Goal: Use online tool/utility: Utilize a website feature to perform a specific function

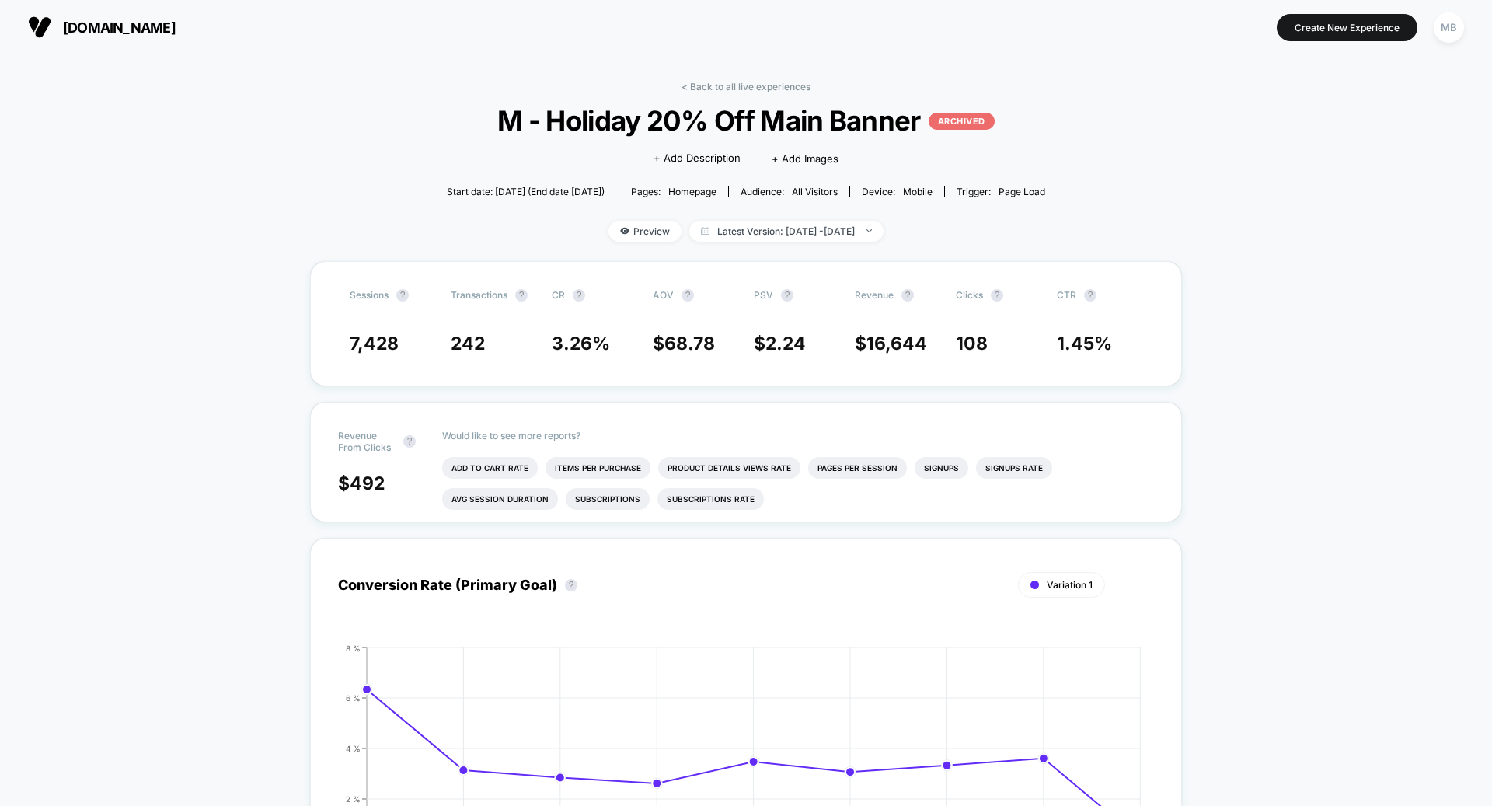
click at [138, 27] on span "[DOMAIN_NAME]" at bounding box center [119, 27] width 113 height 16
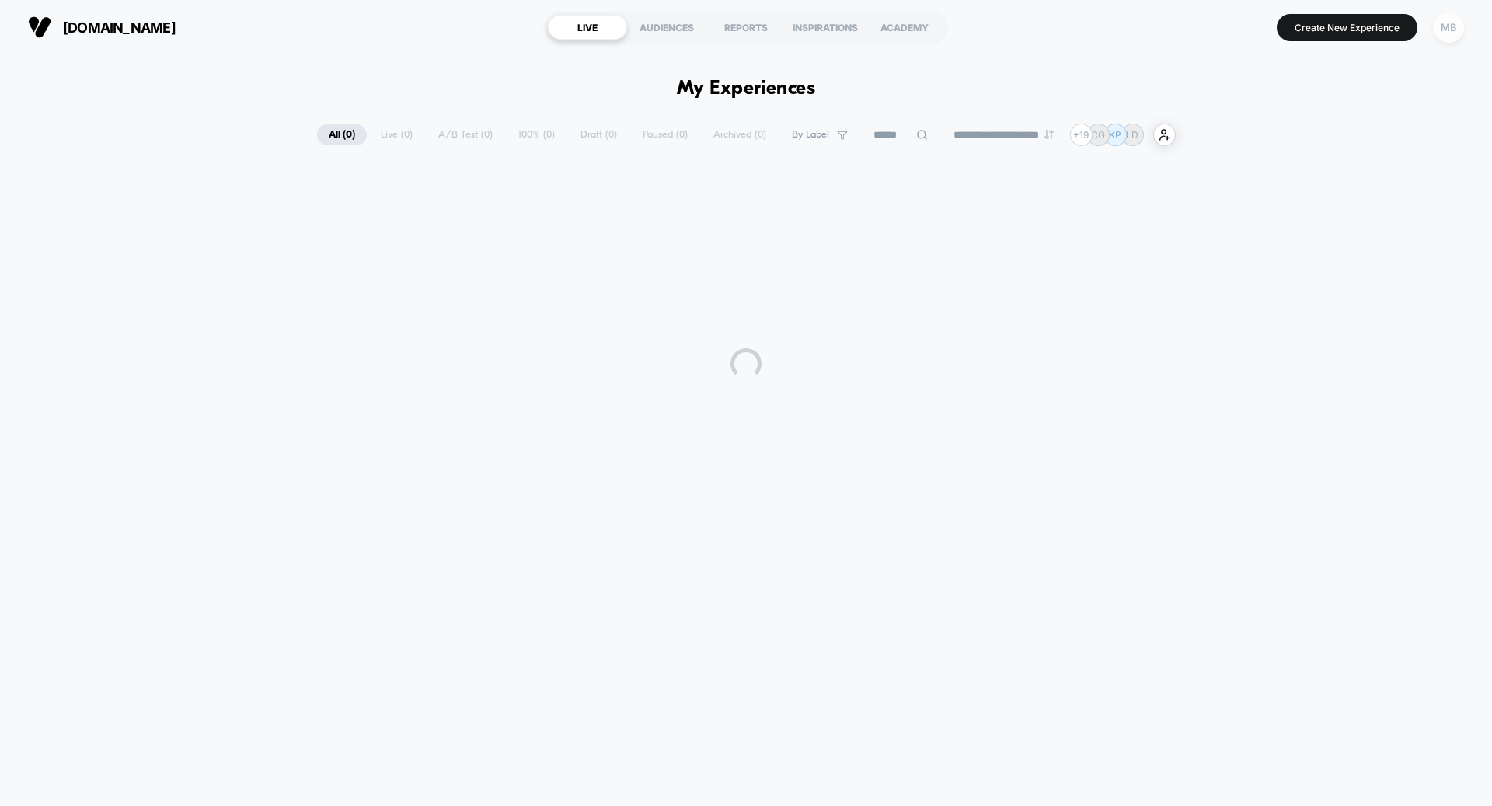
click at [1451, 24] on div "MB" at bounding box center [1448, 27] width 30 height 30
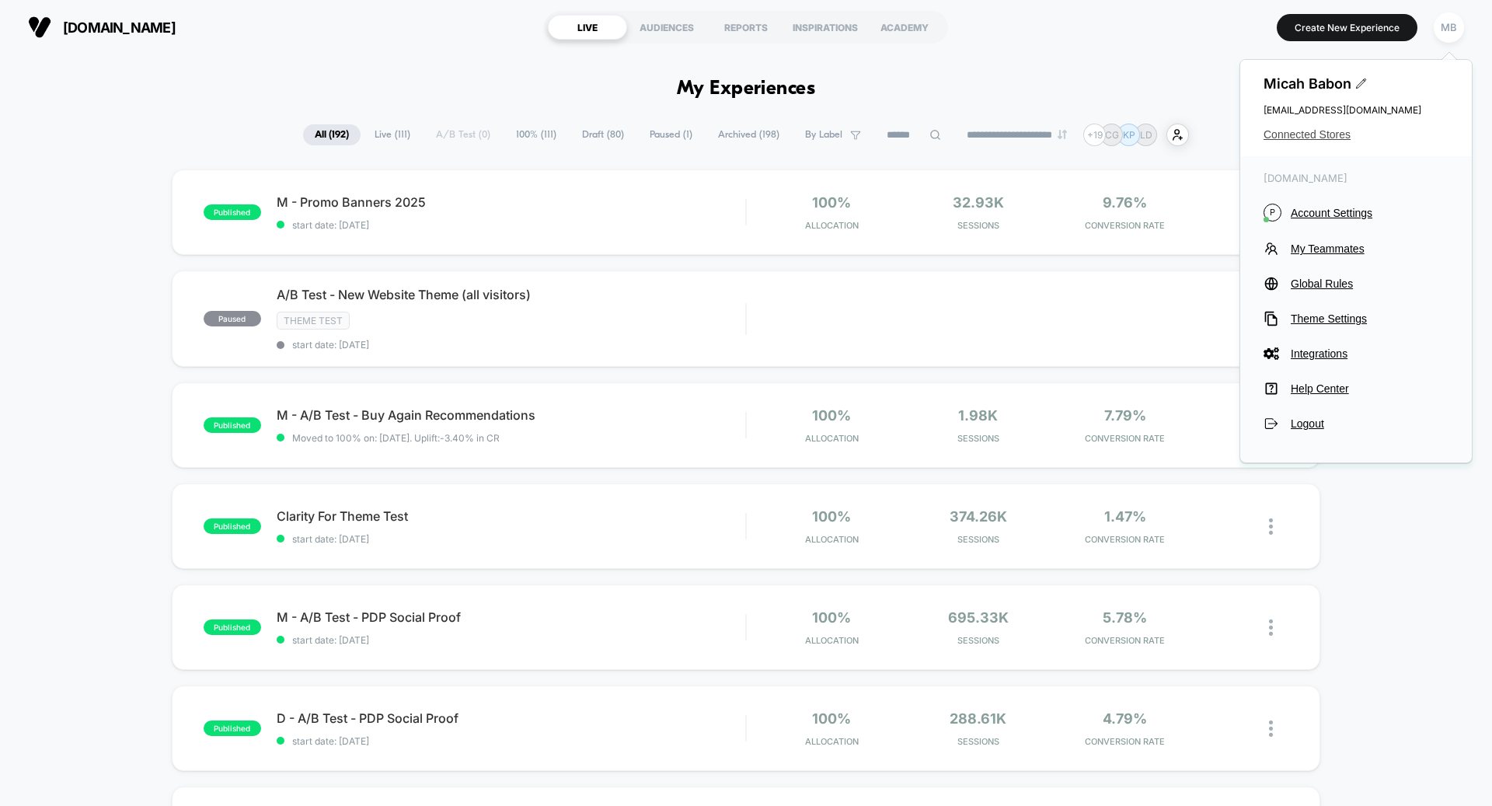
click at [1297, 135] on span "Connected Stores" at bounding box center [1355, 134] width 185 height 12
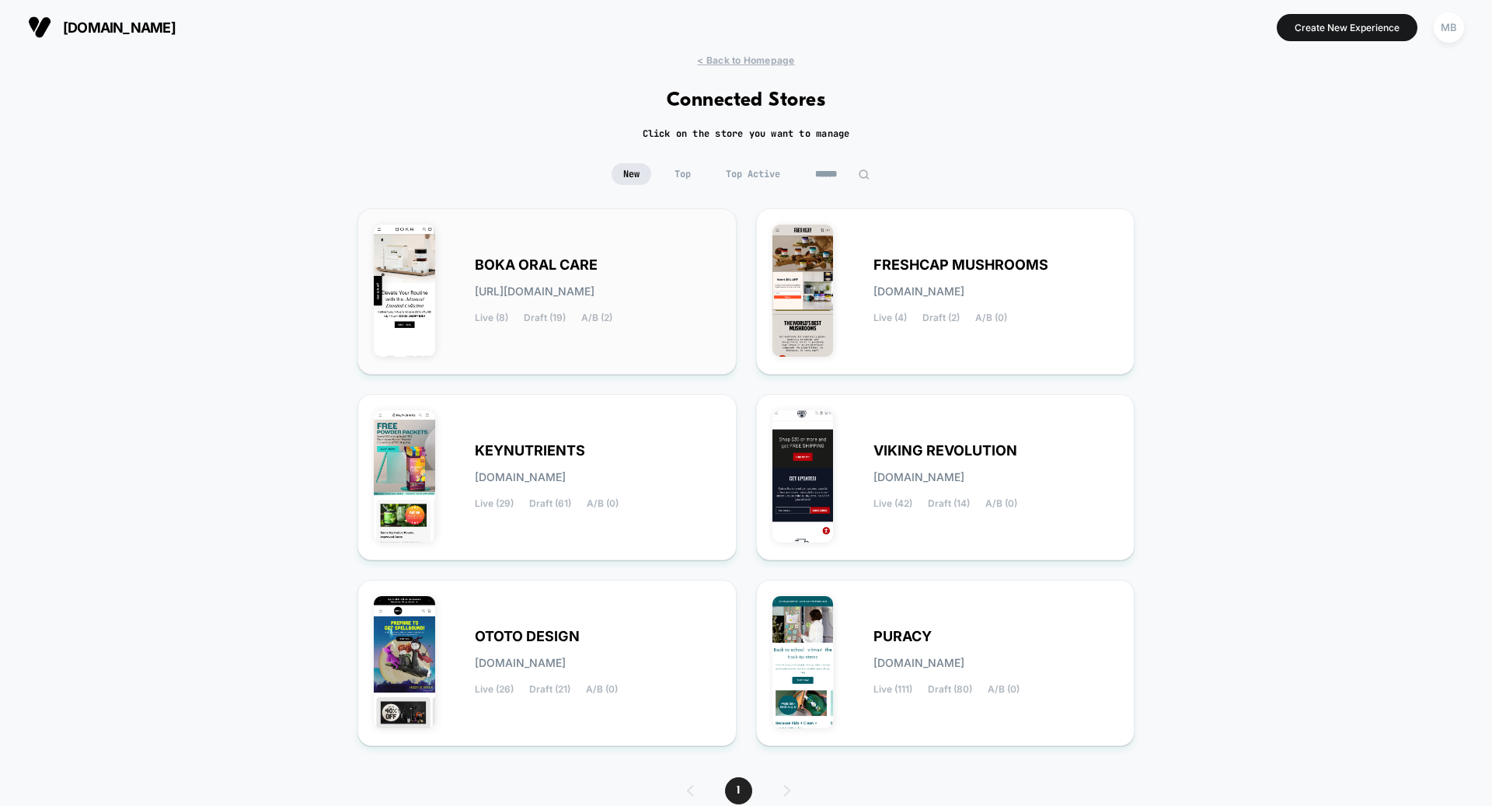
click at [656, 294] on div "BOKA ORAL CARE [URL][DOMAIN_NAME] Live (8) Draft (19) A/B (2)" at bounding box center [597, 291] width 245 height 64
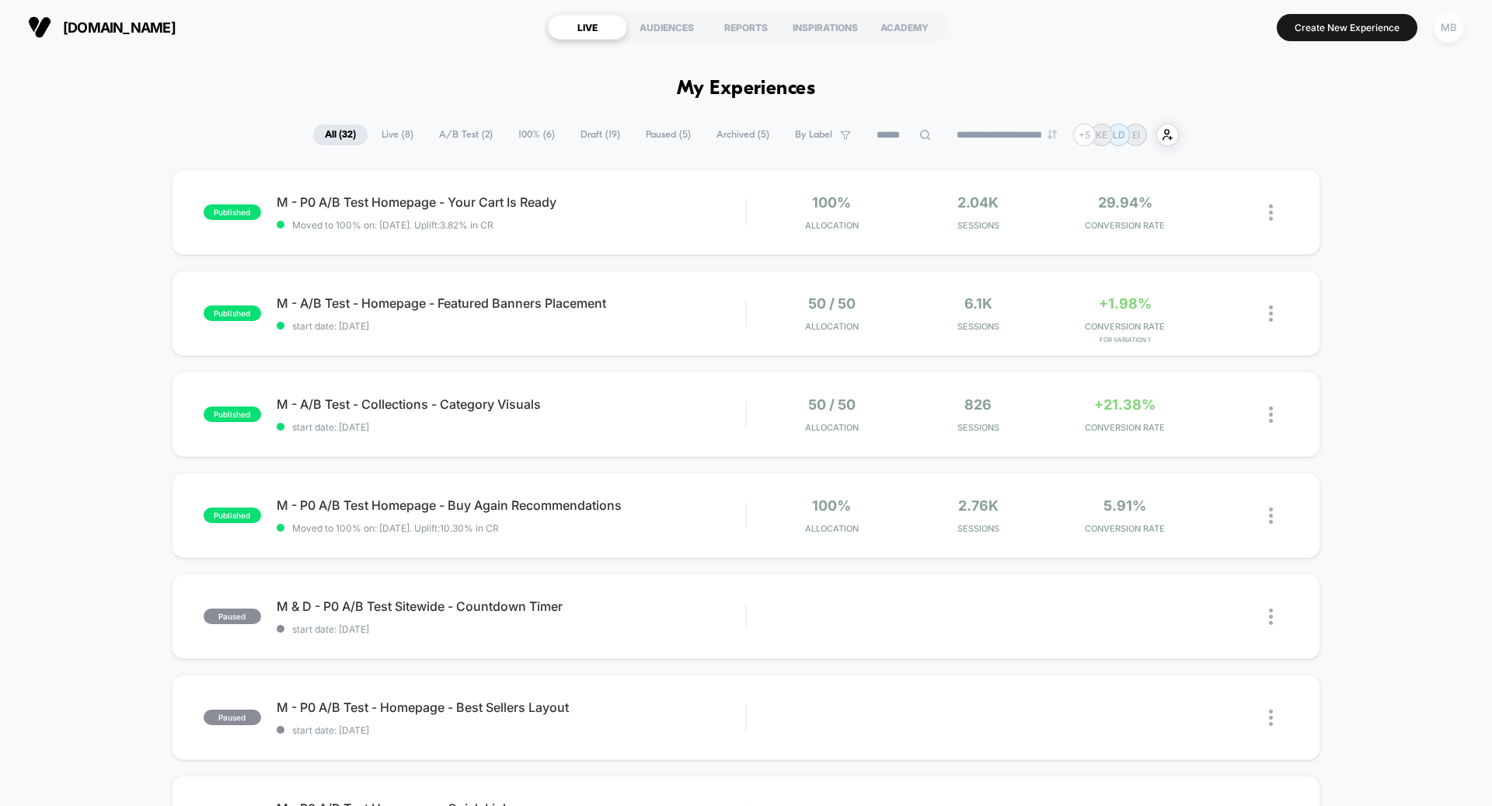
click at [1443, 33] on div "MB" at bounding box center [1448, 27] width 30 height 30
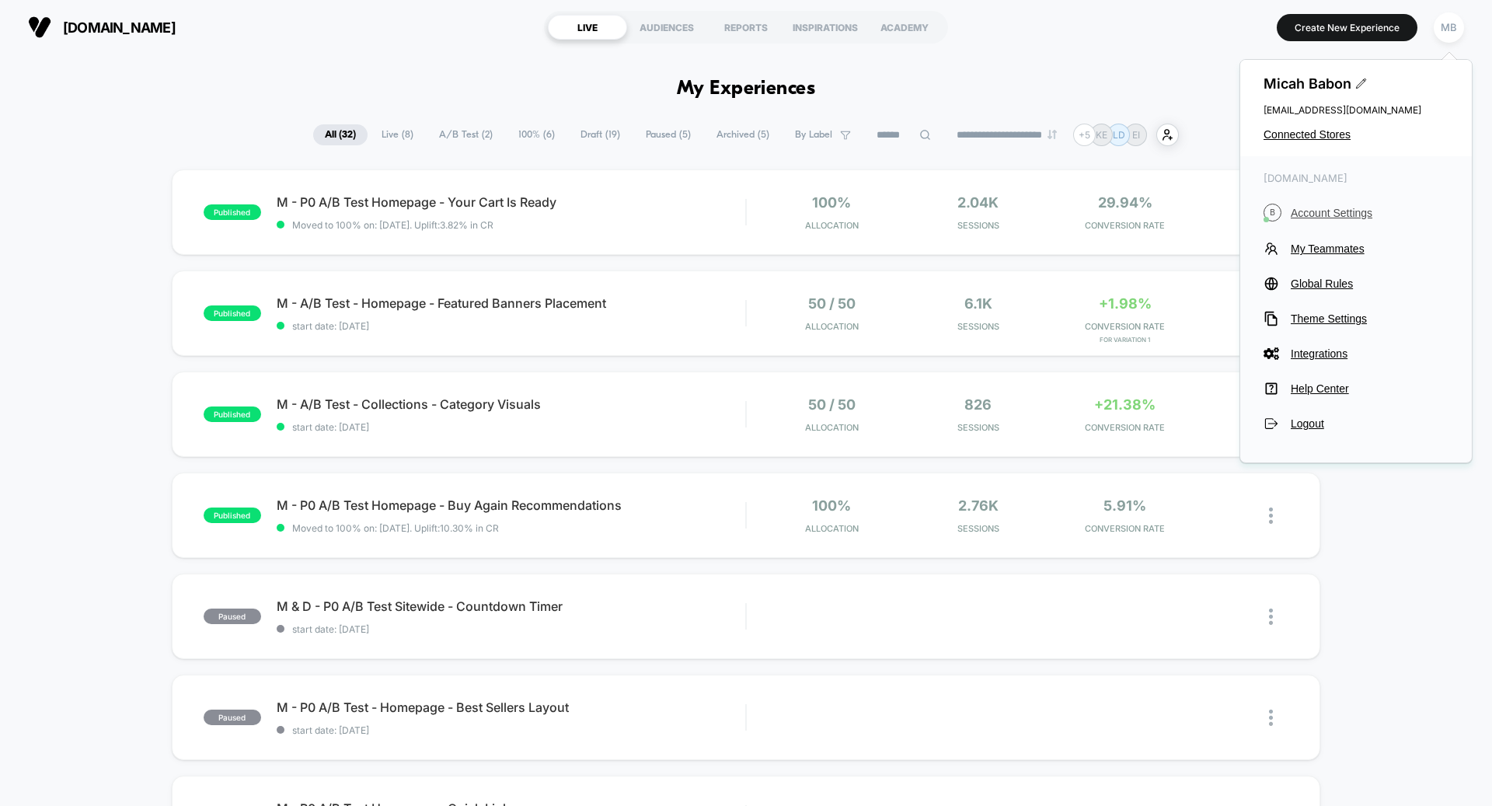
click at [1337, 218] on span "Account Settings" at bounding box center [1369, 213] width 158 height 12
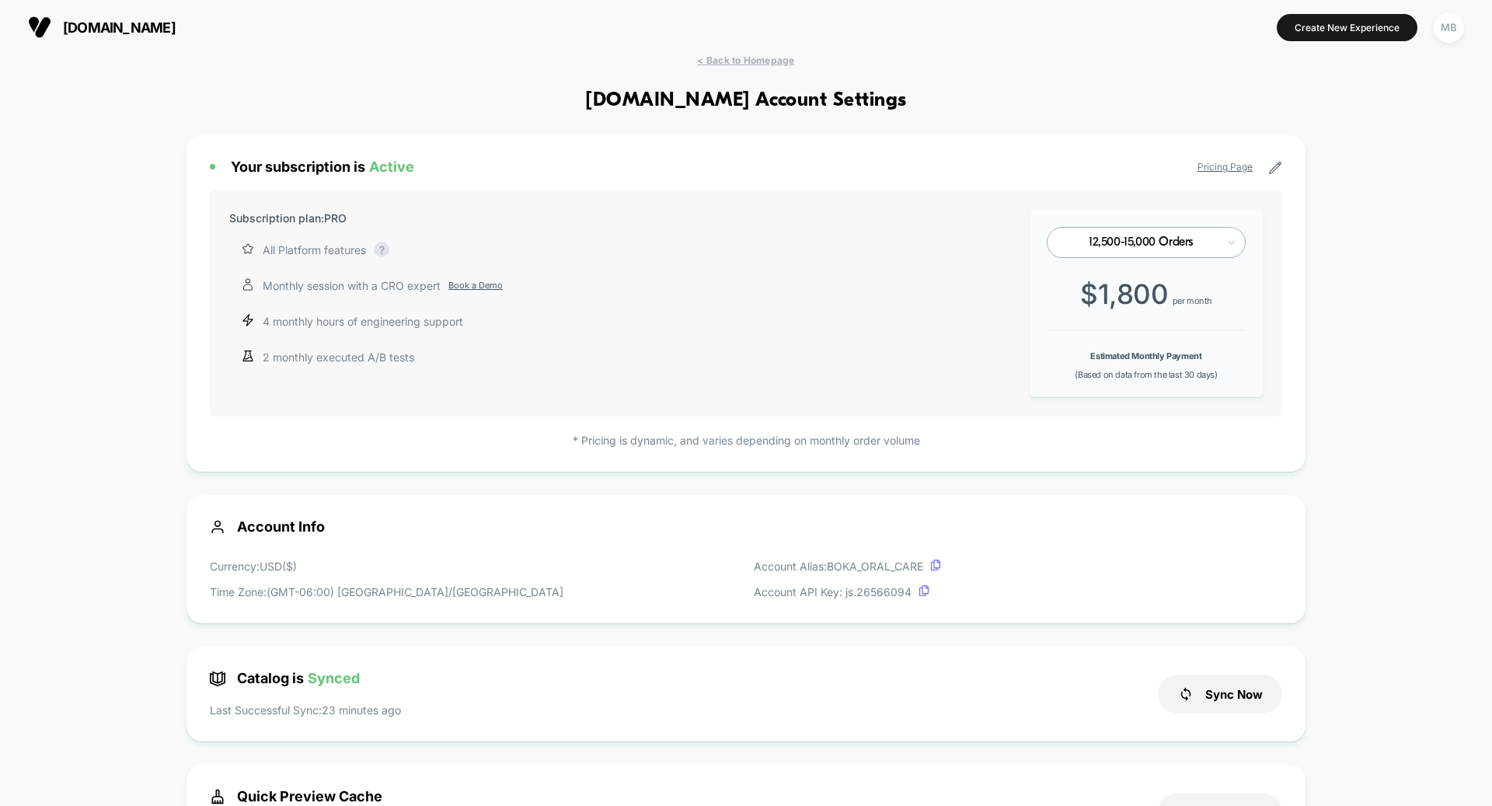
scroll to position [210, 0]
click at [483, 283] on link "Book a Demo" at bounding box center [475, 285] width 54 height 13
click at [129, 40] on section "[DOMAIN_NAME]" at bounding box center [260, 27] width 474 height 39
click at [129, 22] on span "[DOMAIN_NAME]" at bounding box center [119, 27] width 113 height 16
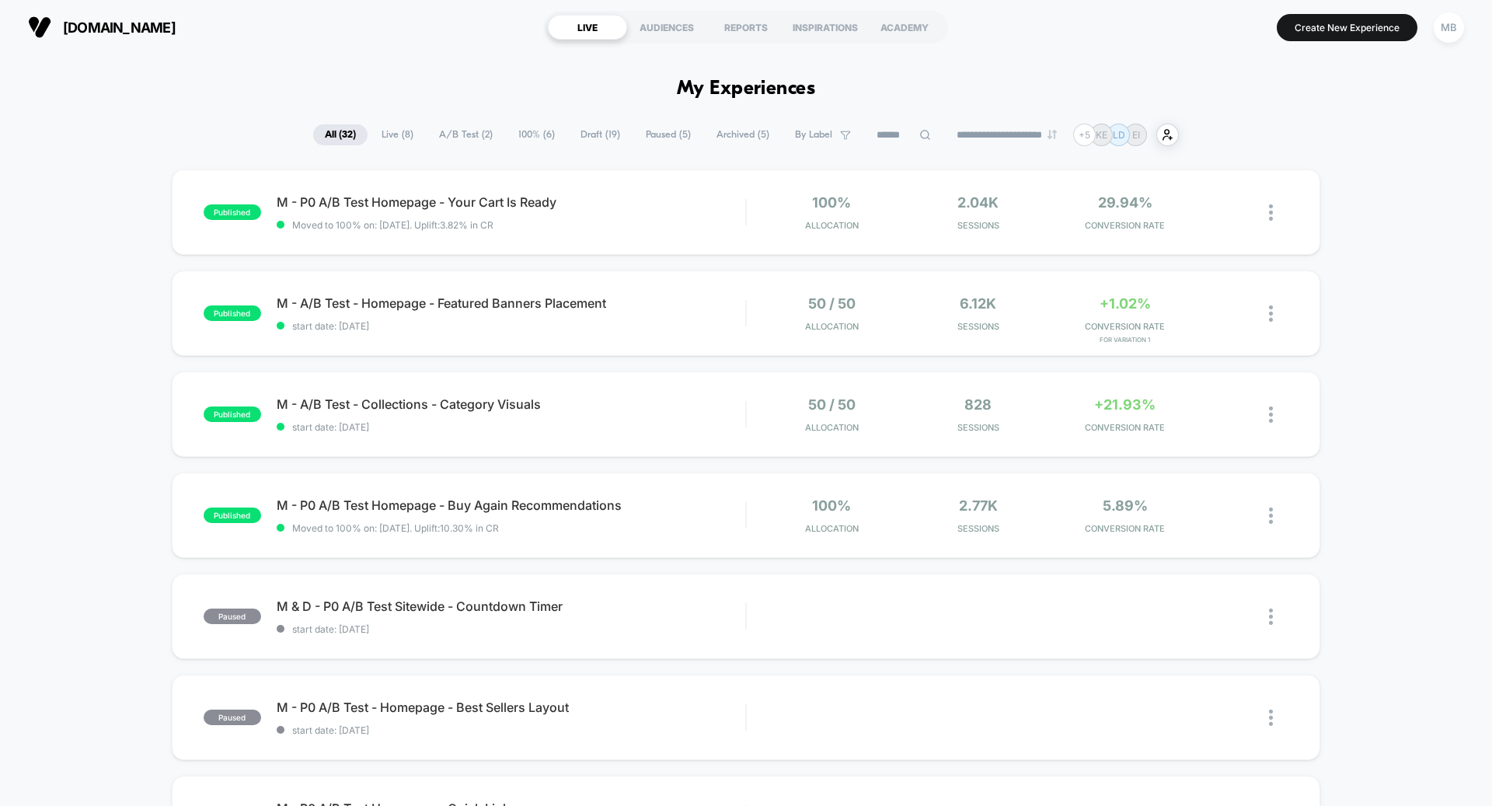
click at [591, 133] on span "Draft ( 19 )" at bounding box center [600, 134] width 63 height 21
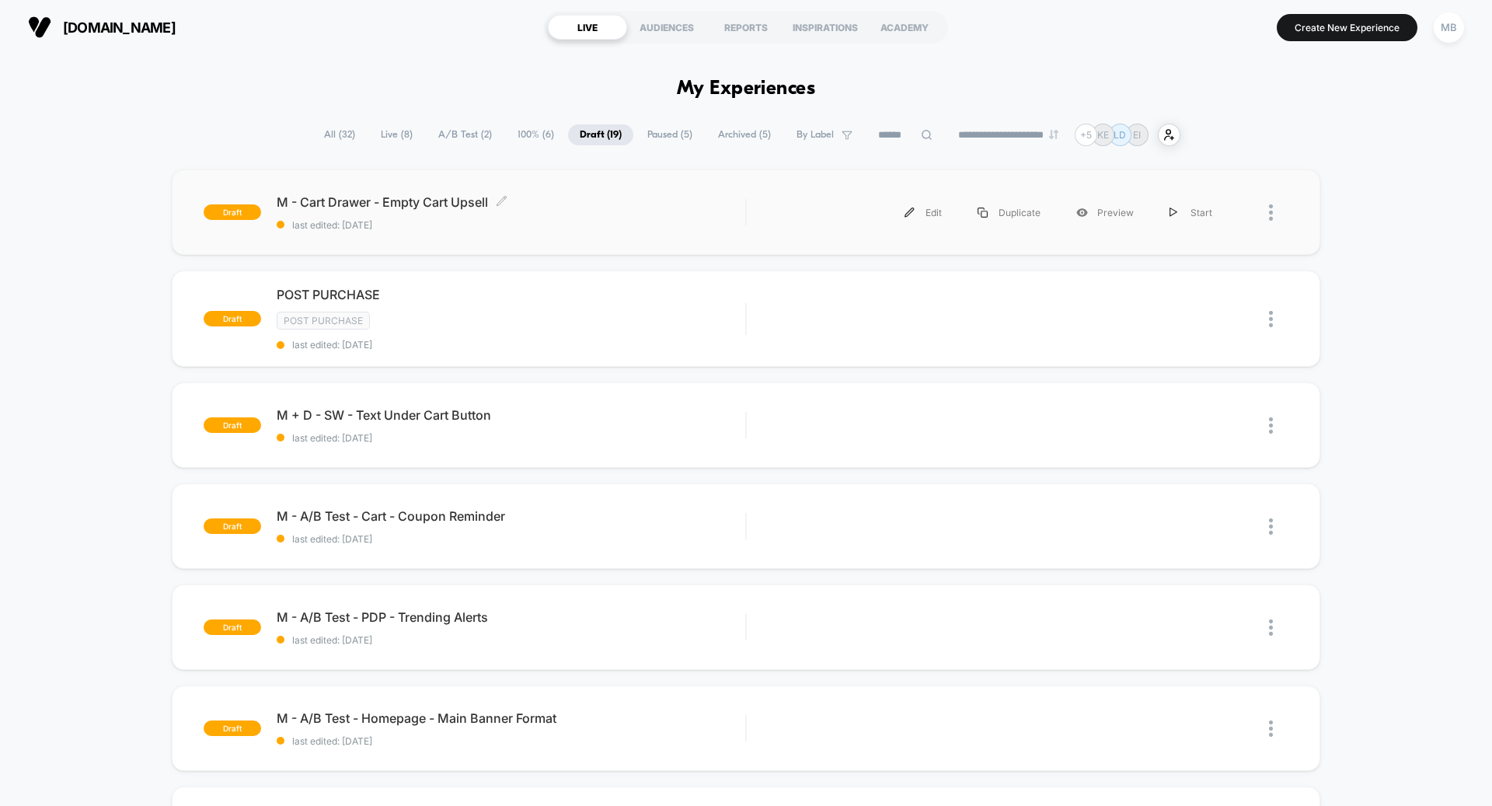
click at [549, 218] on div "M - Cart Drawer - Empty Cart Upsell Click to edit experience details Click to e…" at bounding box center [511, 212] width 468 height 37
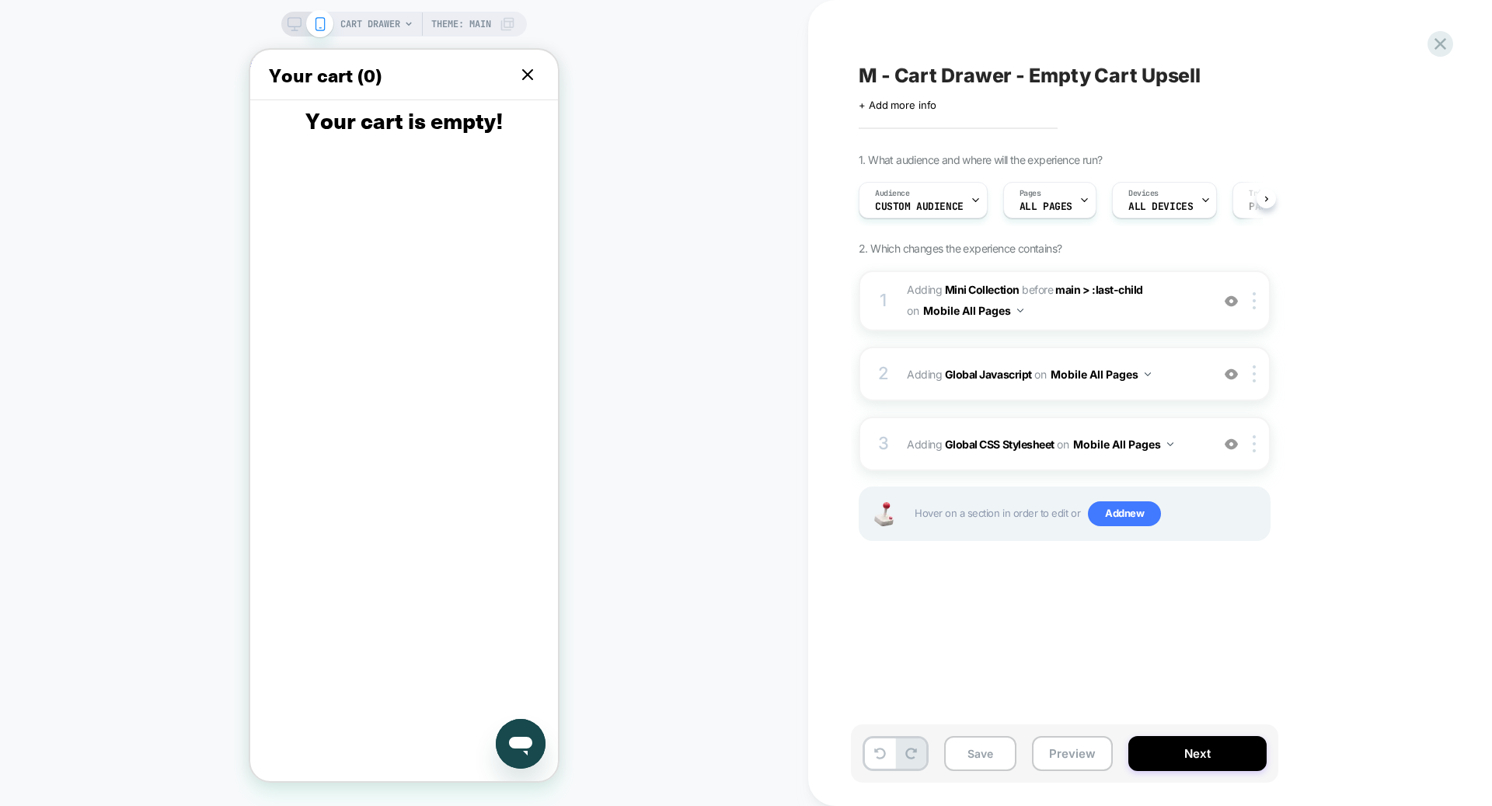
scroll to position [0, 1]
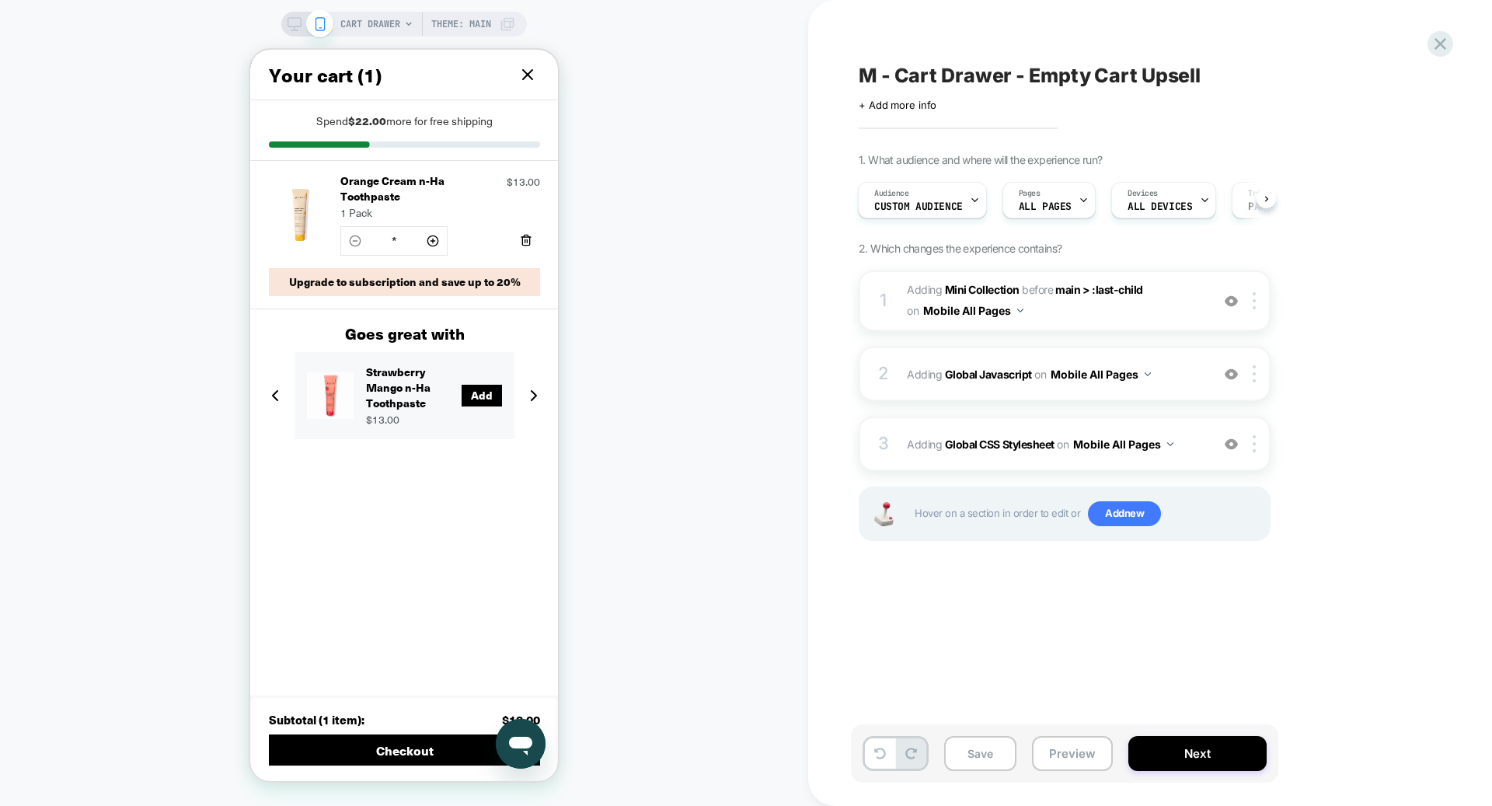
click at [512, 233] on button "Remove Orange Cream n-Ha Toothpaste" at bounding box center [526, 240] width 28 height 28
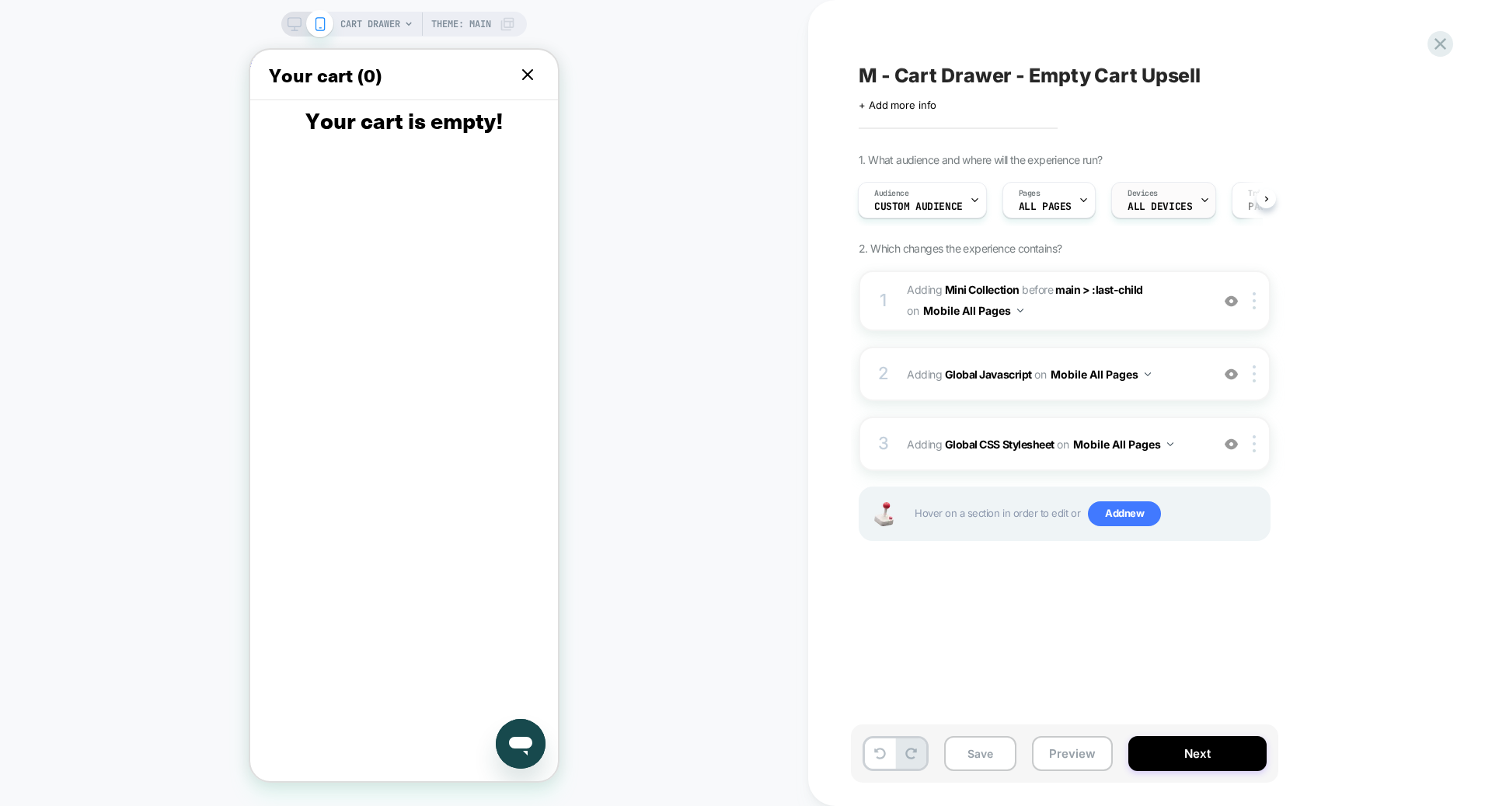
click at [1168, 204] on span "ALL DEVICES" at bounding box center [1159, 206] width 64 height 11
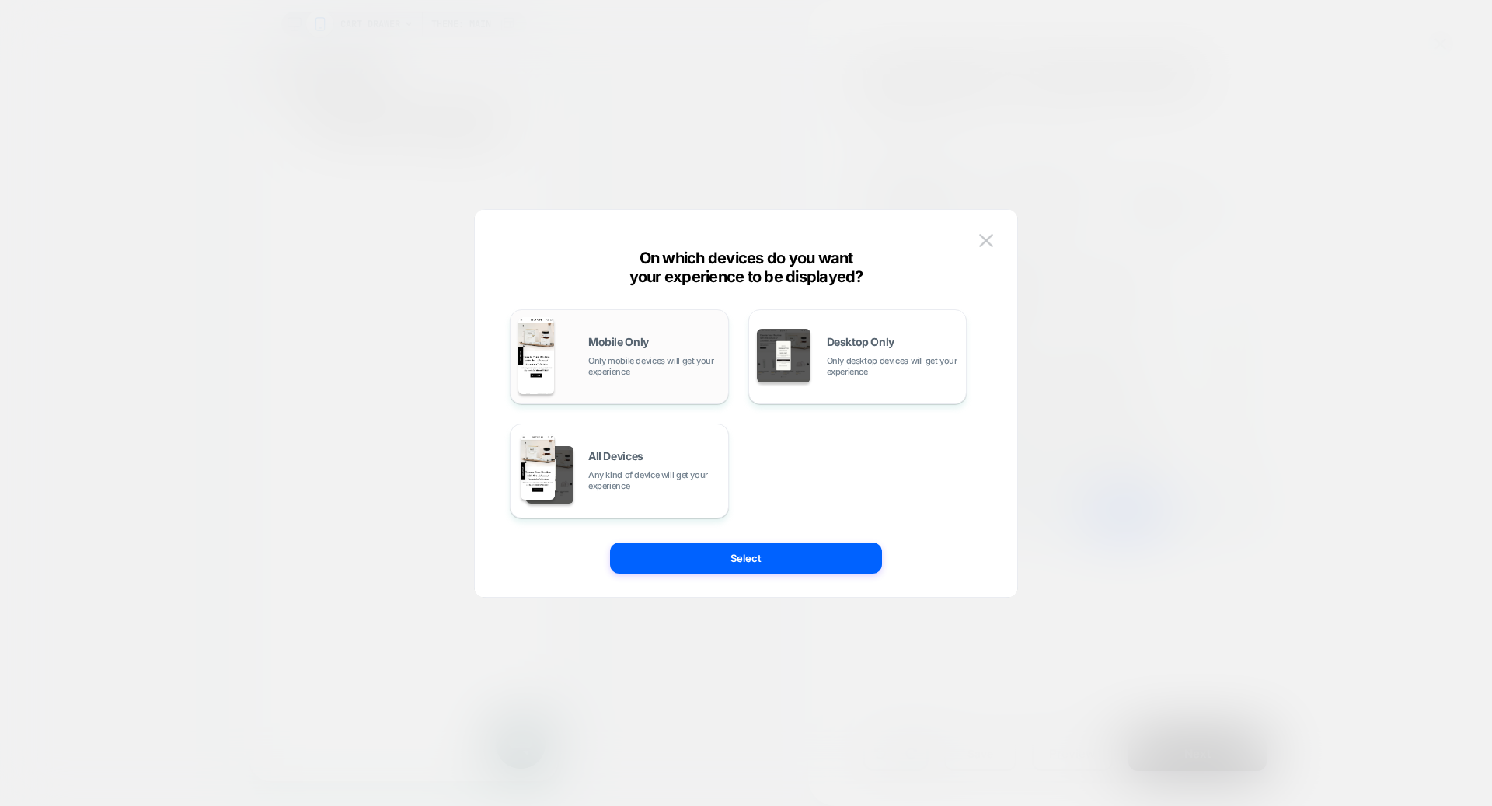
click at [669, 351] on div "Mobile Only Only mobile devices will get your experience" at bounding box center [654, 356] width 132 height 40
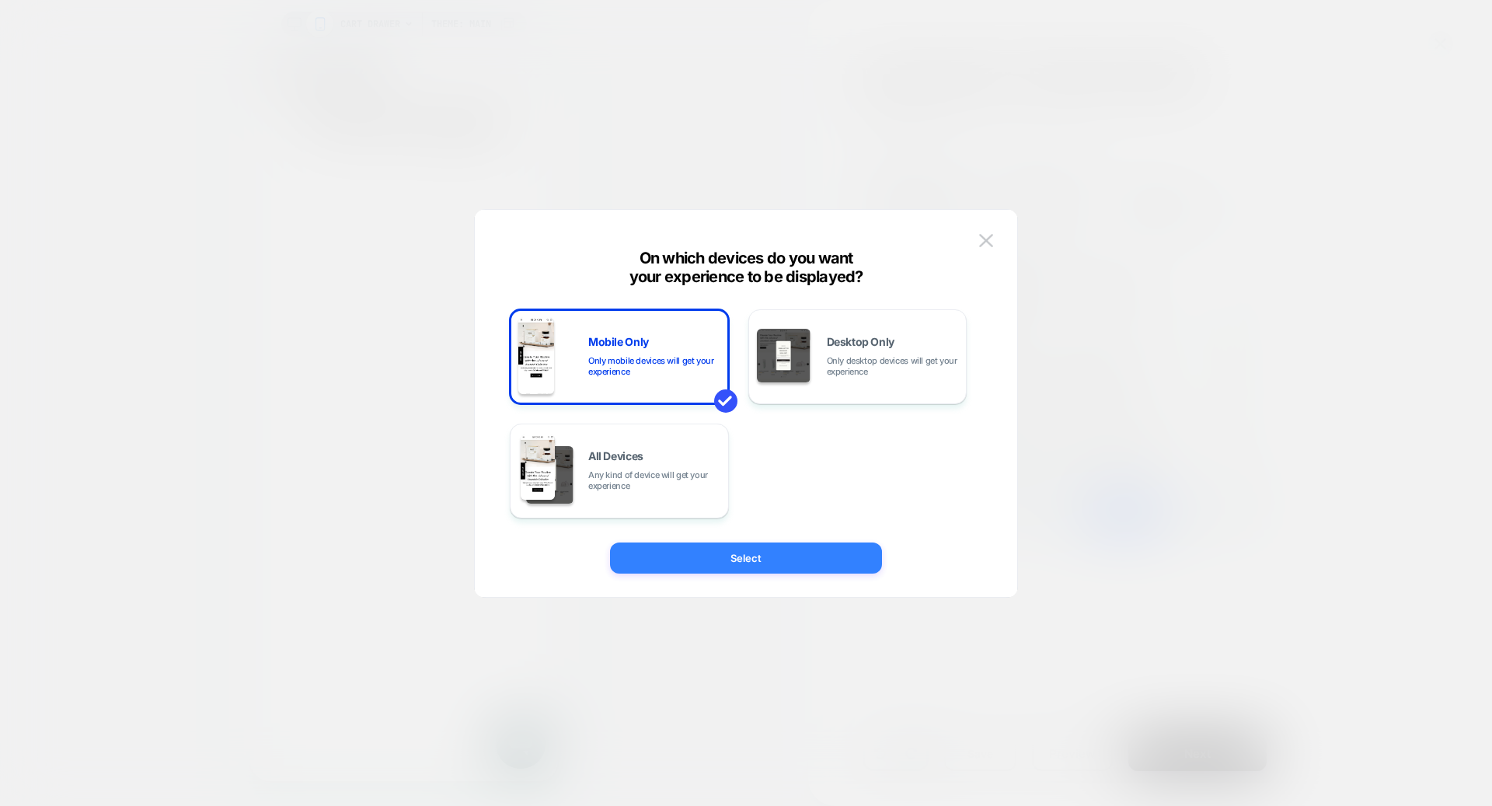
click at [747, 557] on button "Select" at bounding box center [746, 557] width 272 height 31
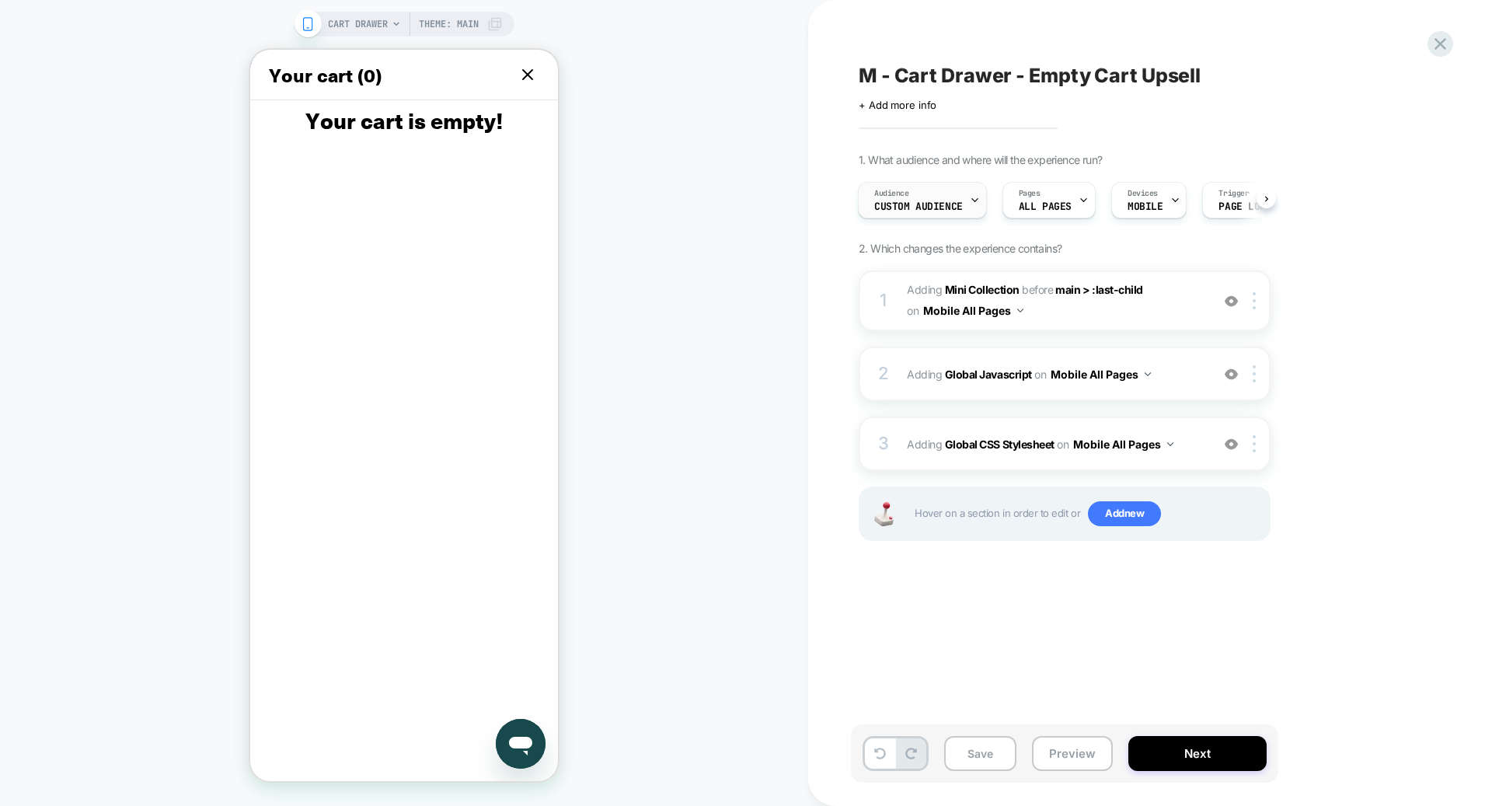
click at [975, 205] on div at bounding box center [975, 200] width 10 height 35
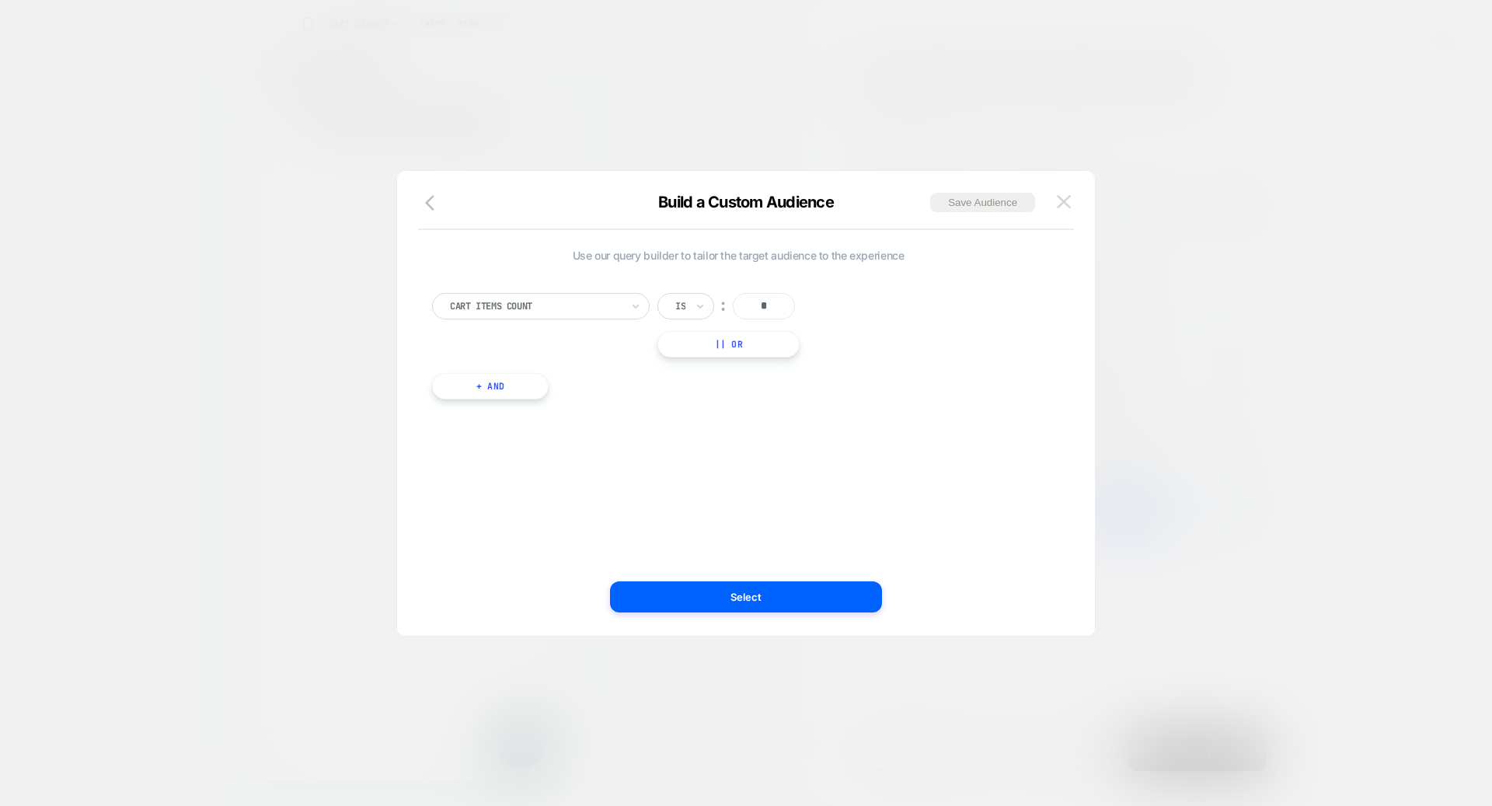
click at [1068, 200] on img at bounding box center [1064, 201] width 14 height 13
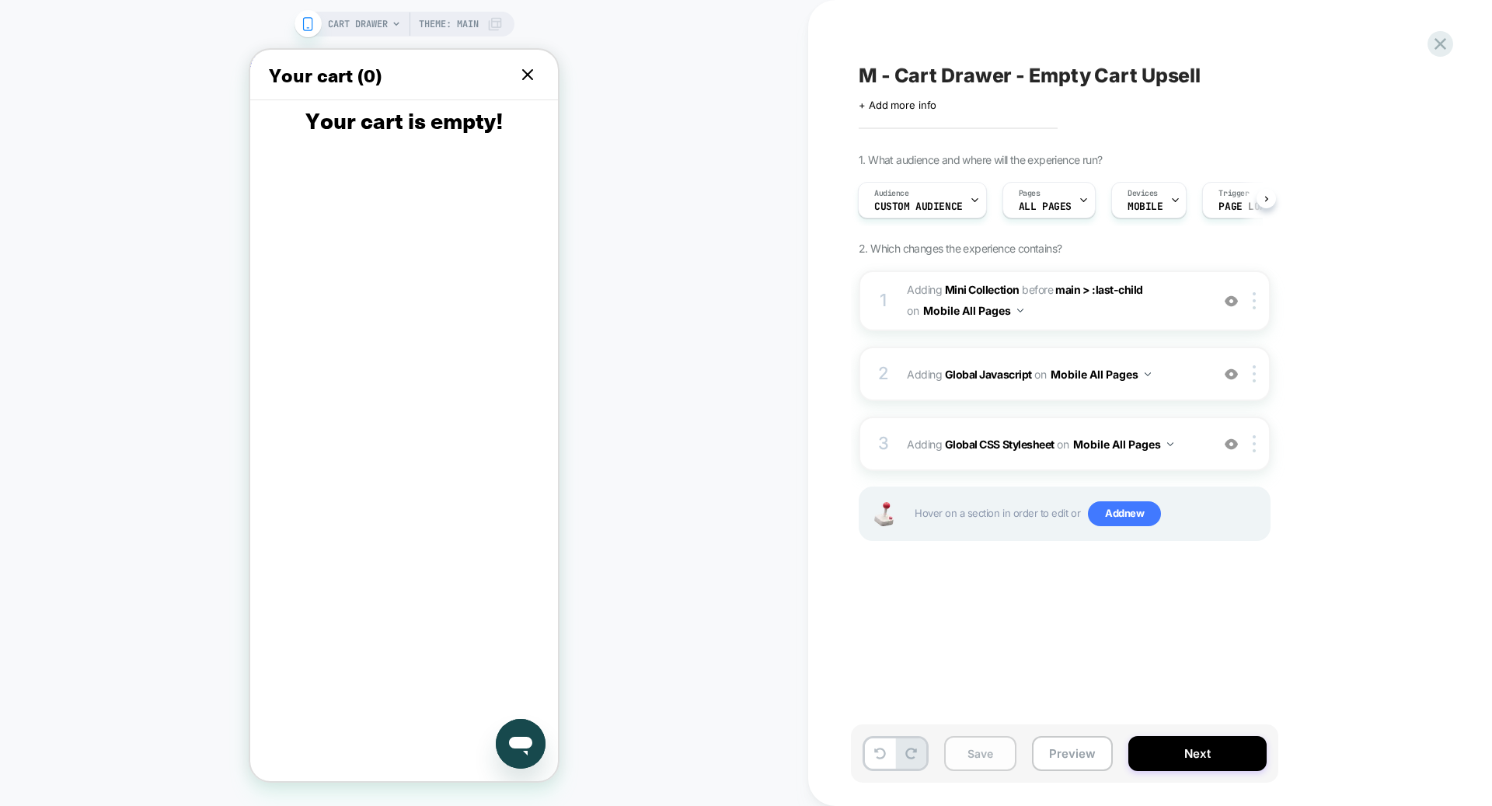
click at [960, 747] on button "Save" at bounding box center [980, 753] width 72 height 35
click at [1214, 765] on button "Next" at bounding box center [1197, 753] width 138 height 35
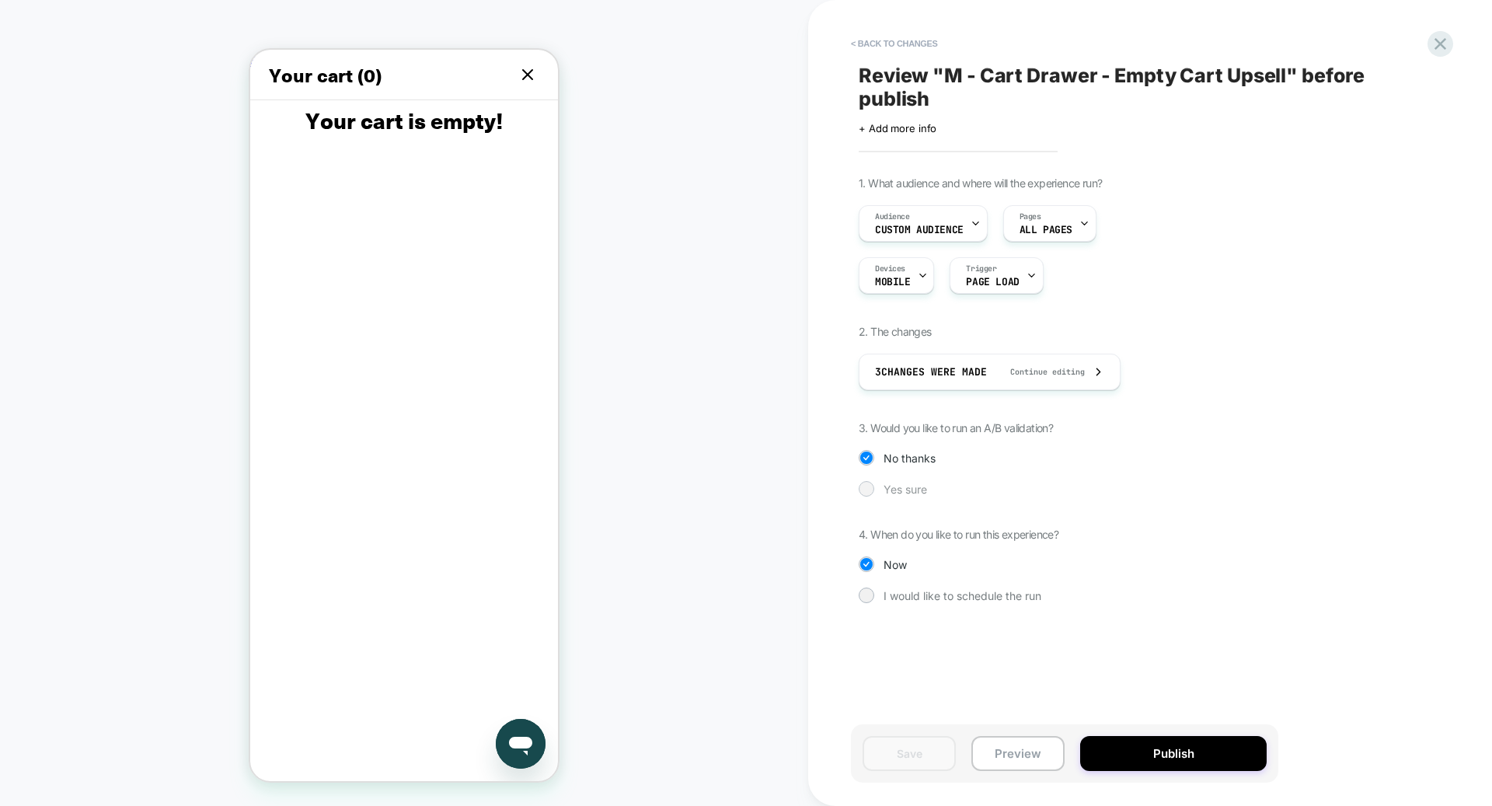
click at [879, 489] on div "Yes sure" at bounding box center [1064, 489] width 412 height 16
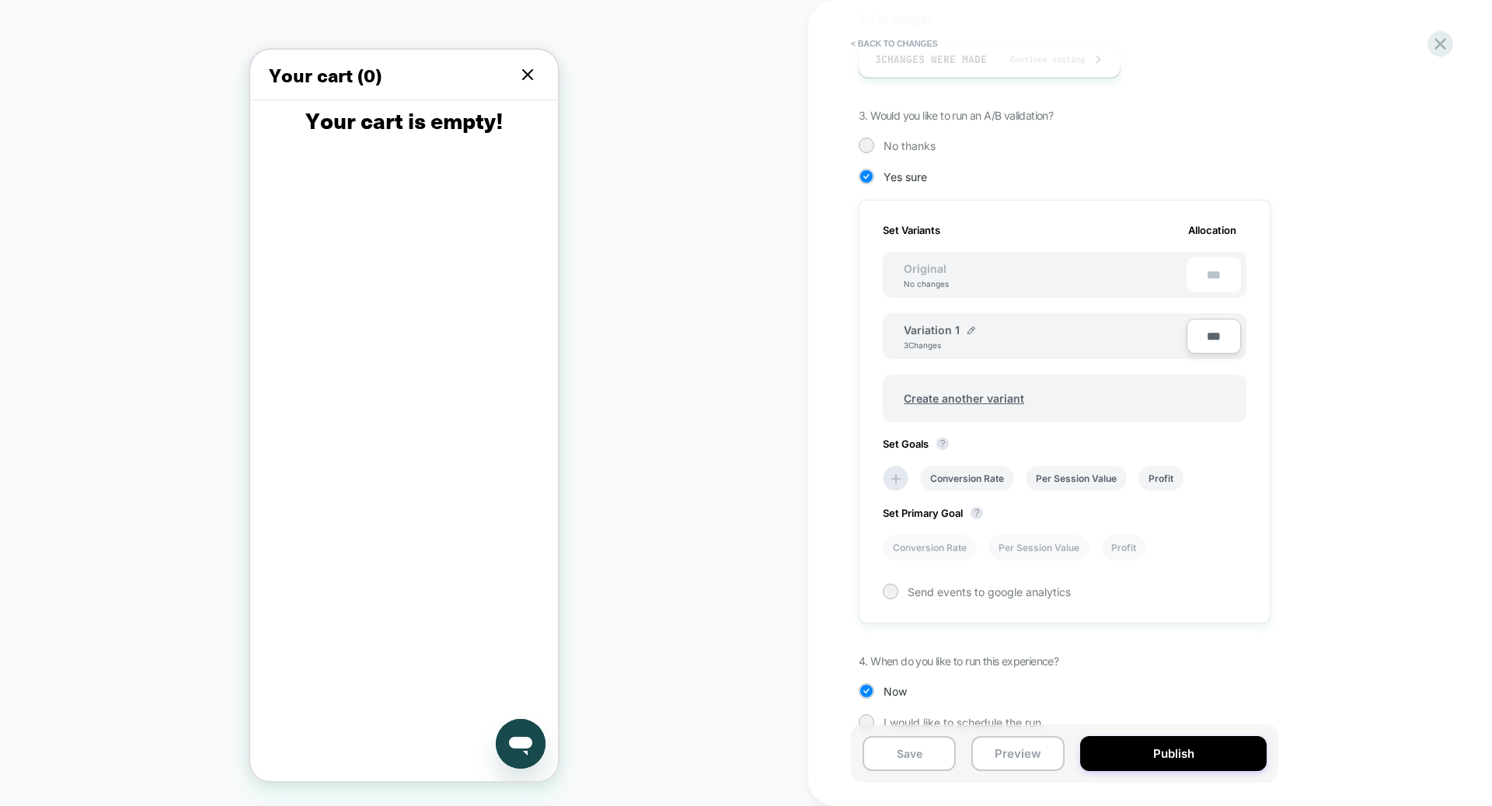
scroll to position [334, 0]
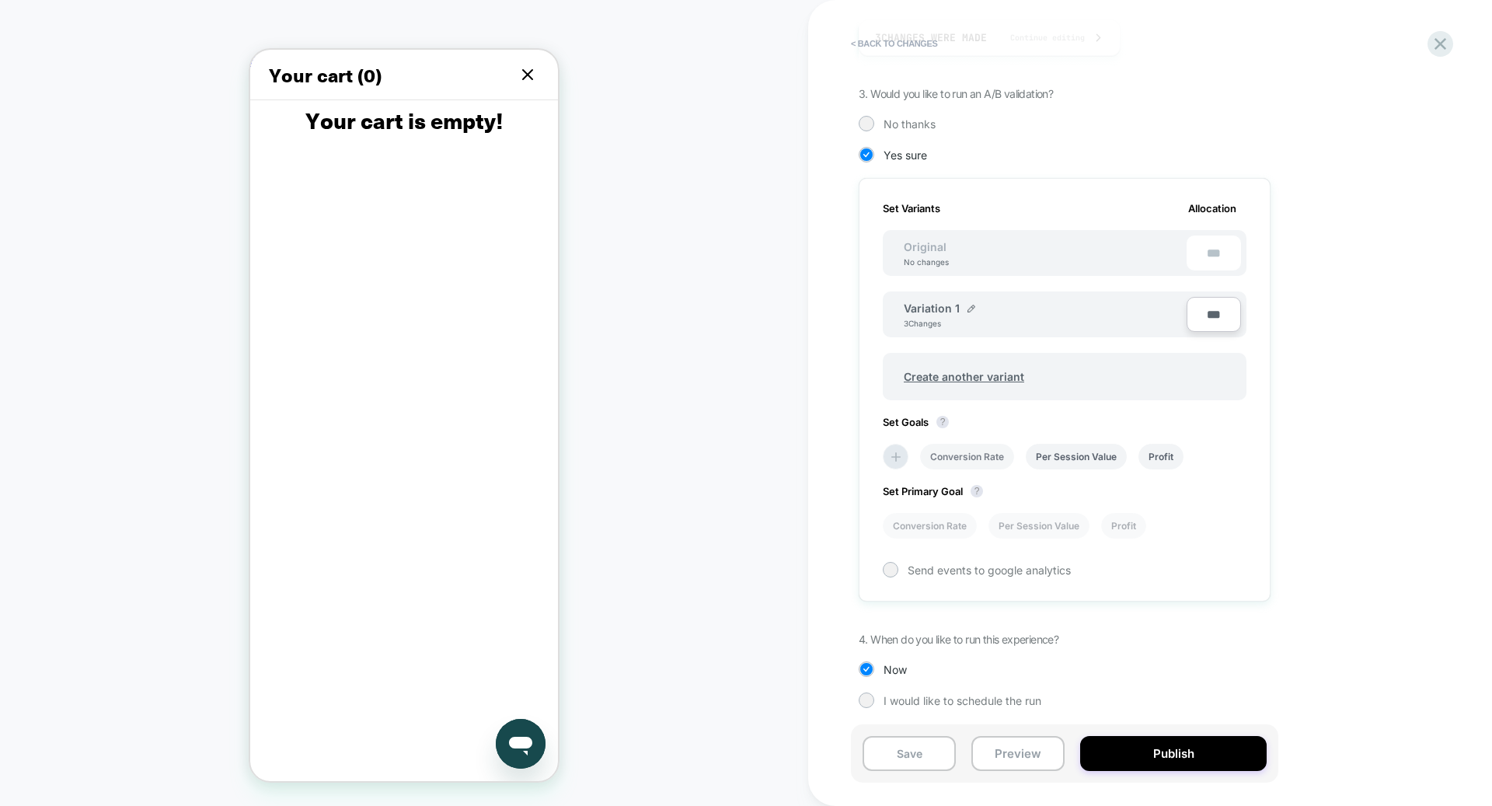
click at [952, 444] on li "Conversion Rate" at bounding box center [967, 457] width 94 height 26
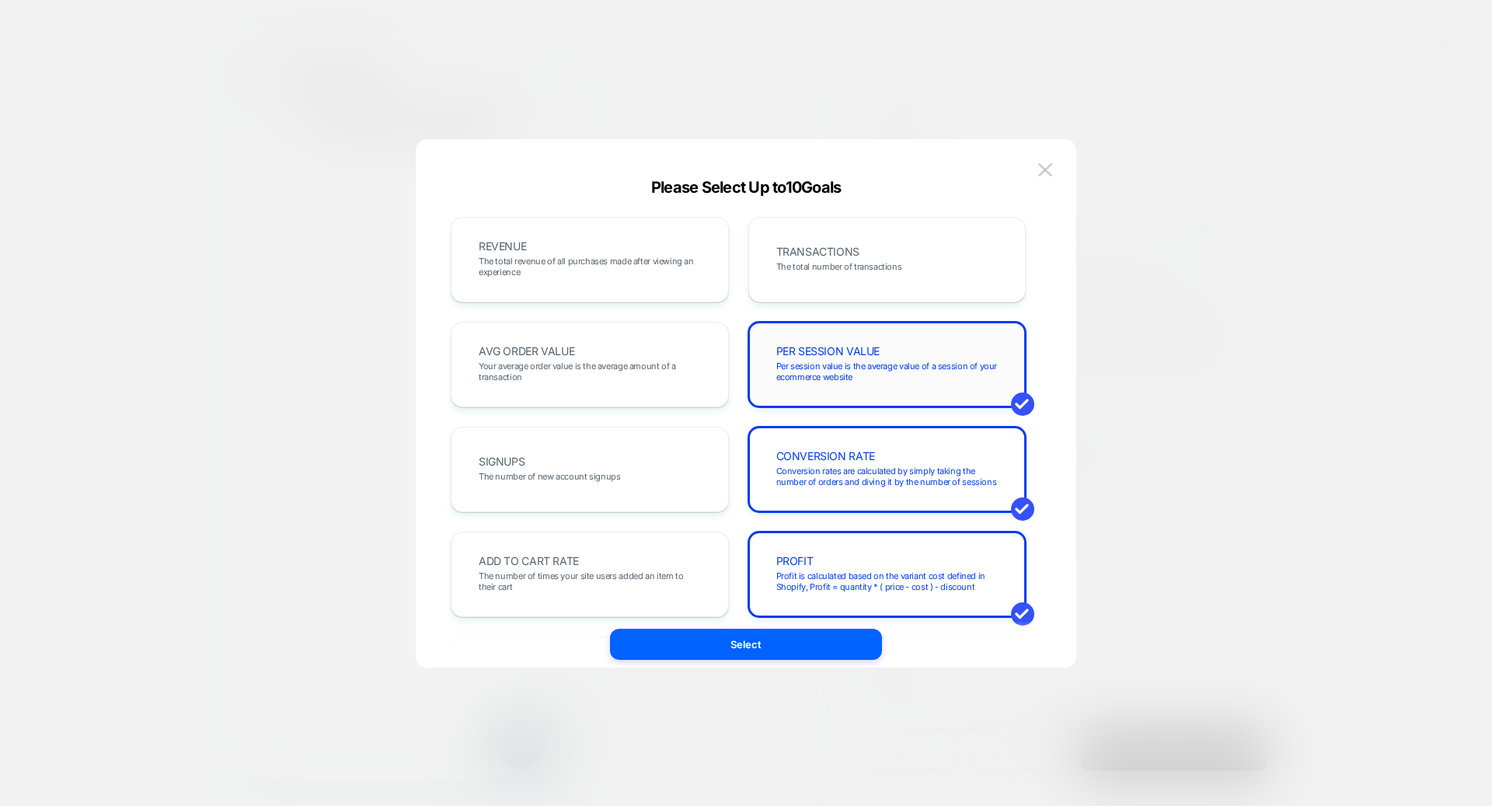
click at [778, 360] on div "PER SESSION VALUE Per session value is the average value of a session of your e…" at bounding box center [886, 364] width 245 height 53
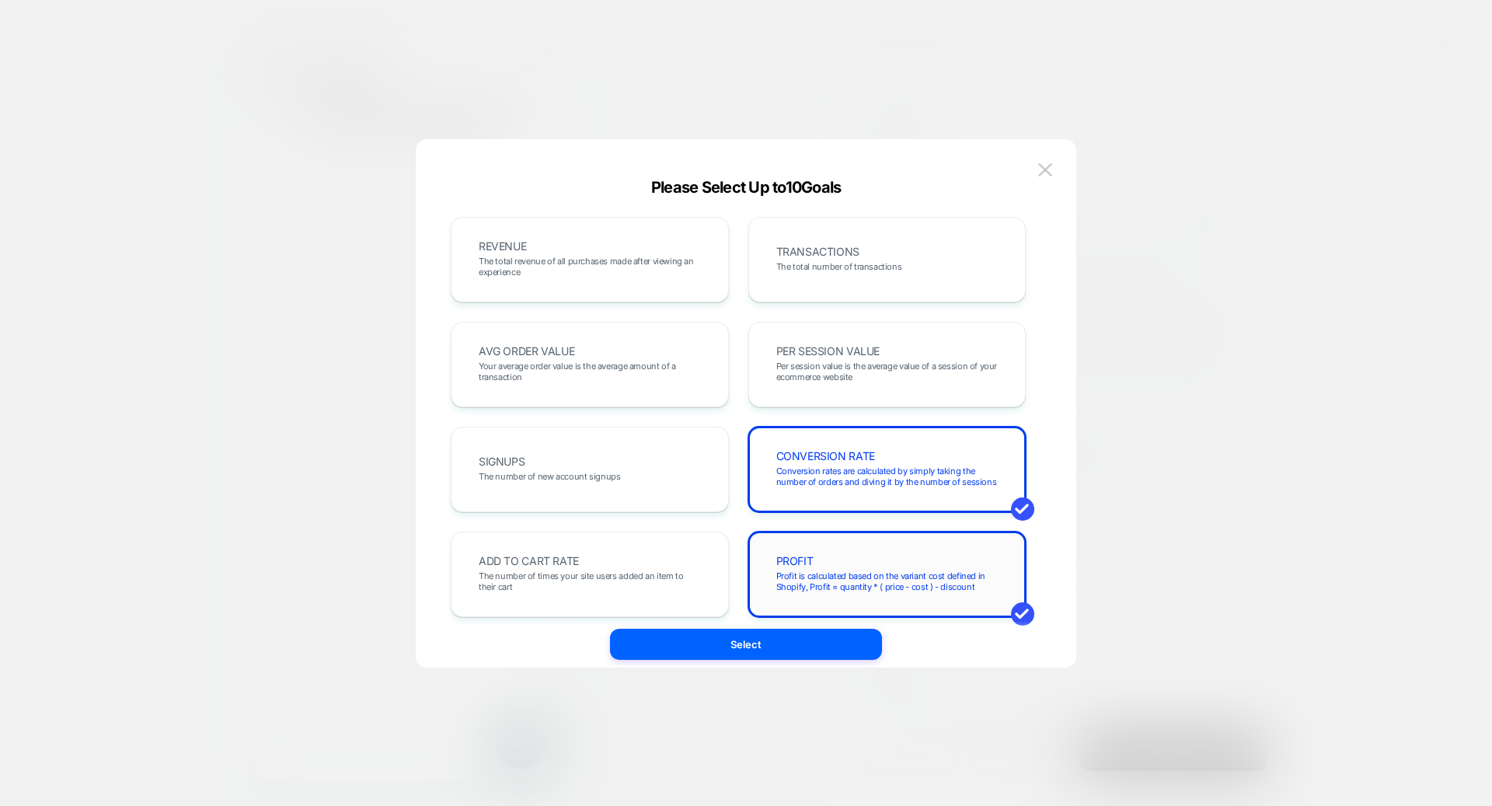
click at [819, 538] on div "PROFIT Profit is calculated based on the variant cost defined in Shopify, Profi…" at bounding box center [887, 573] width 278 height 85
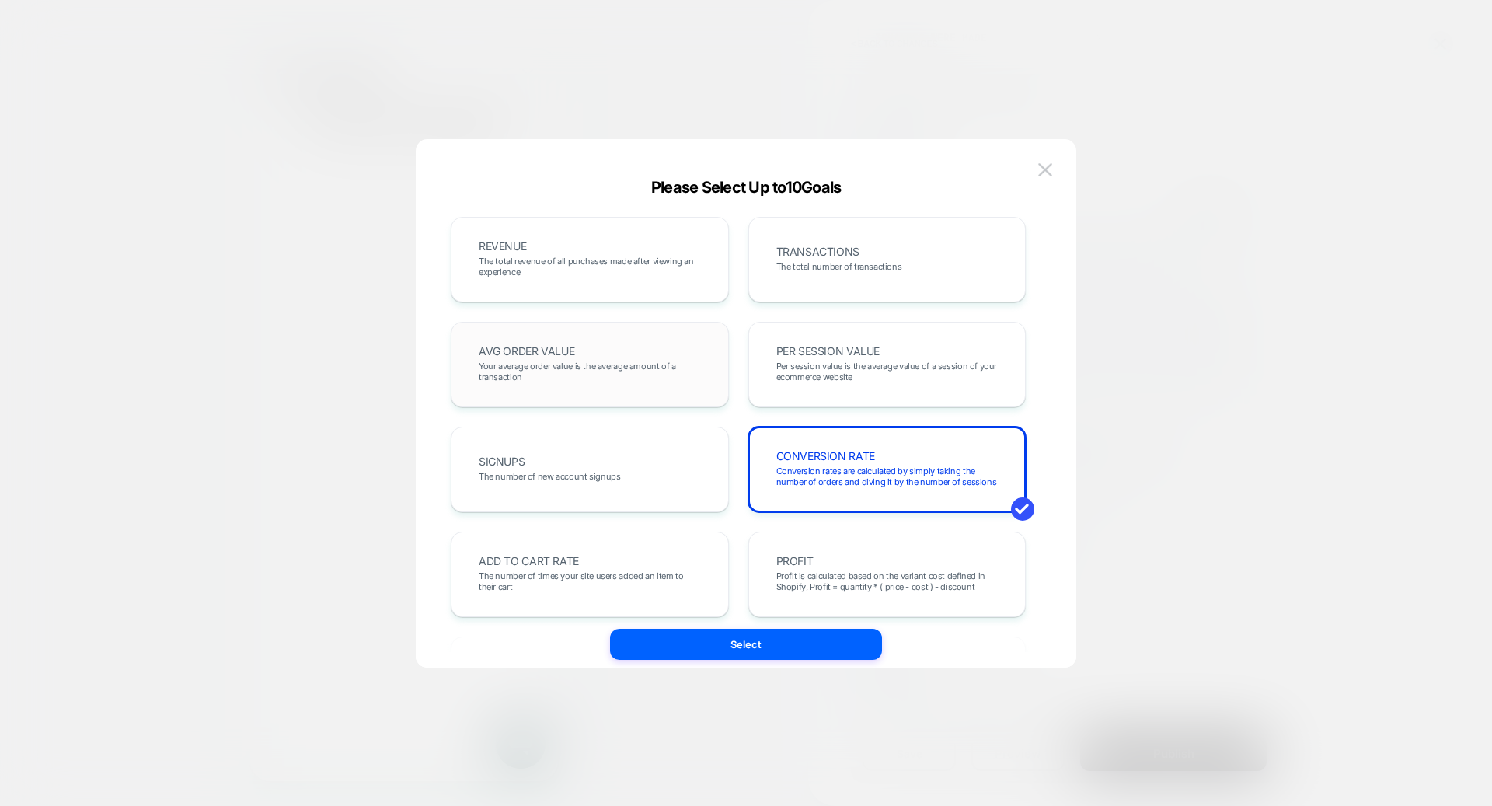
scroll to position [4, 0]
click at [644, 346] on div "AVG ORDER VALUE Your average order value is the average amount of a transaction" at bounding box center [589, 360] width 245 height 53
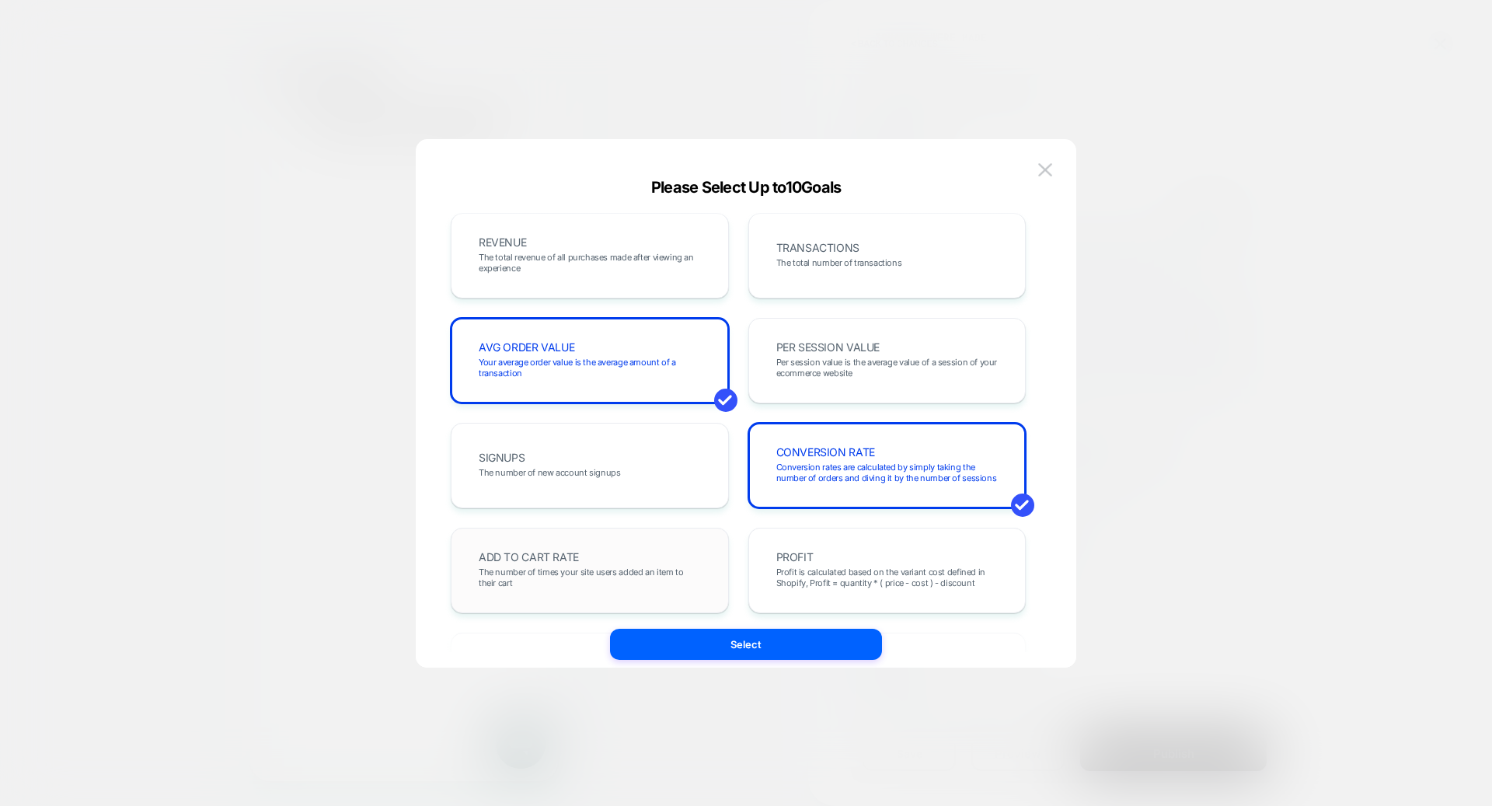
click at [622, 536] on div "ADD TO CART RATE The number of times your site users added an item to their cart" at bounding box center [590, 570] width 278 height 85
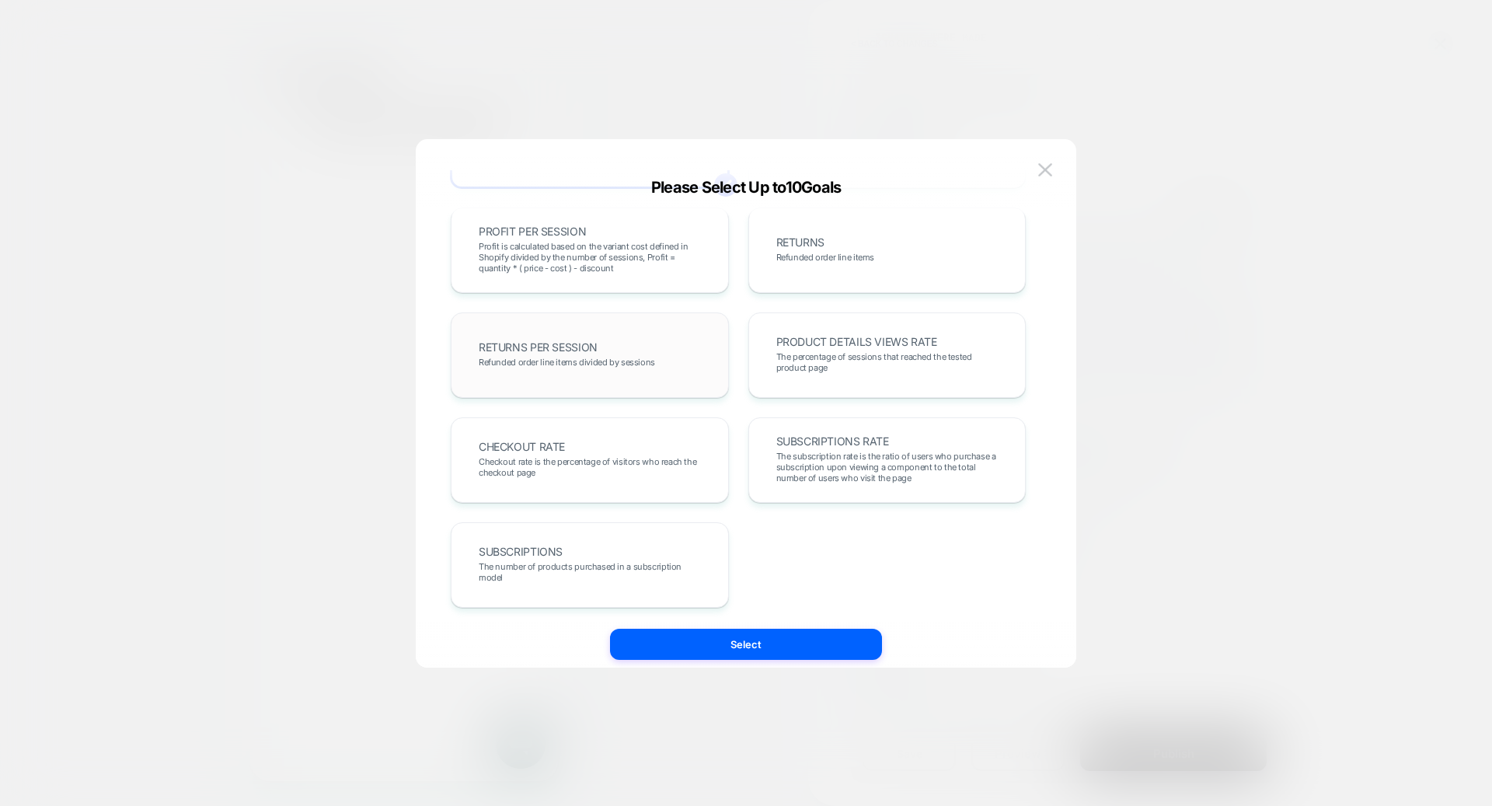
scroll to position [430, 0]
click at [762, 642] on button "Select" at bounding box center [746, 644] width 272 height 31
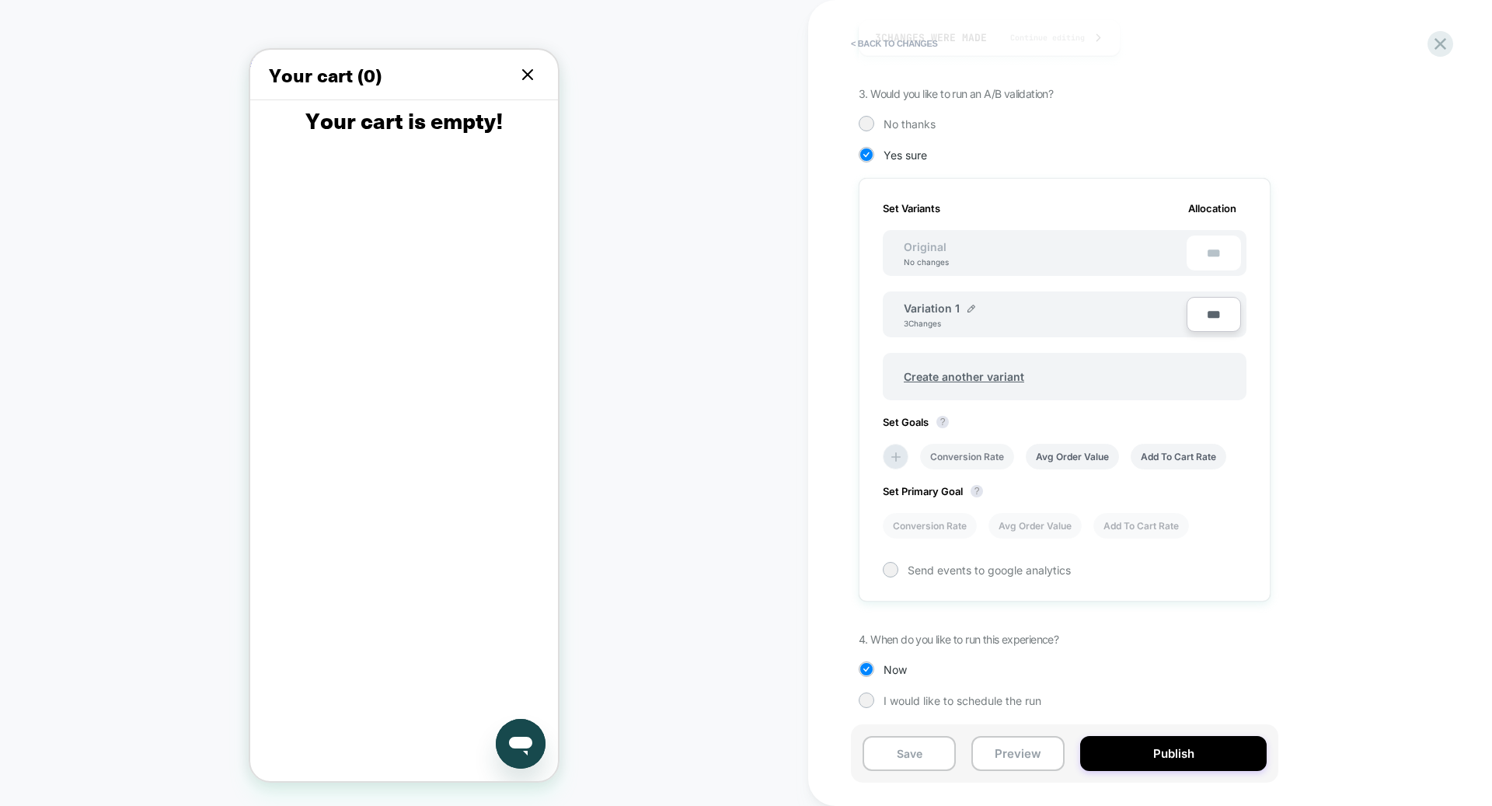
click at [994, 447] on li "Conversion Rate" at bounding box center [967, 457] width 94 height 26
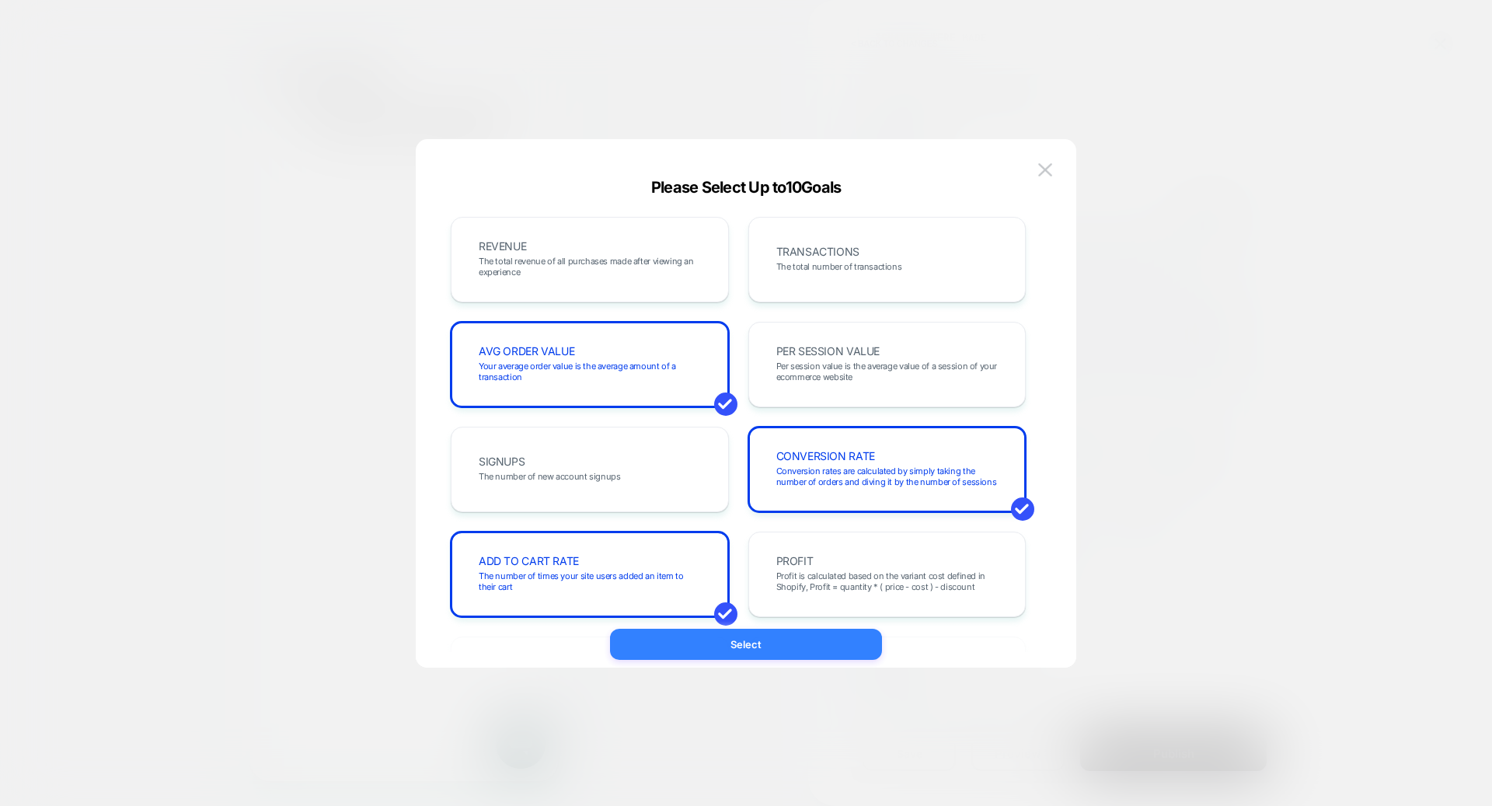
click at [807, 650] on button "Select" at bounding box center [746, 644] width 272 height 31
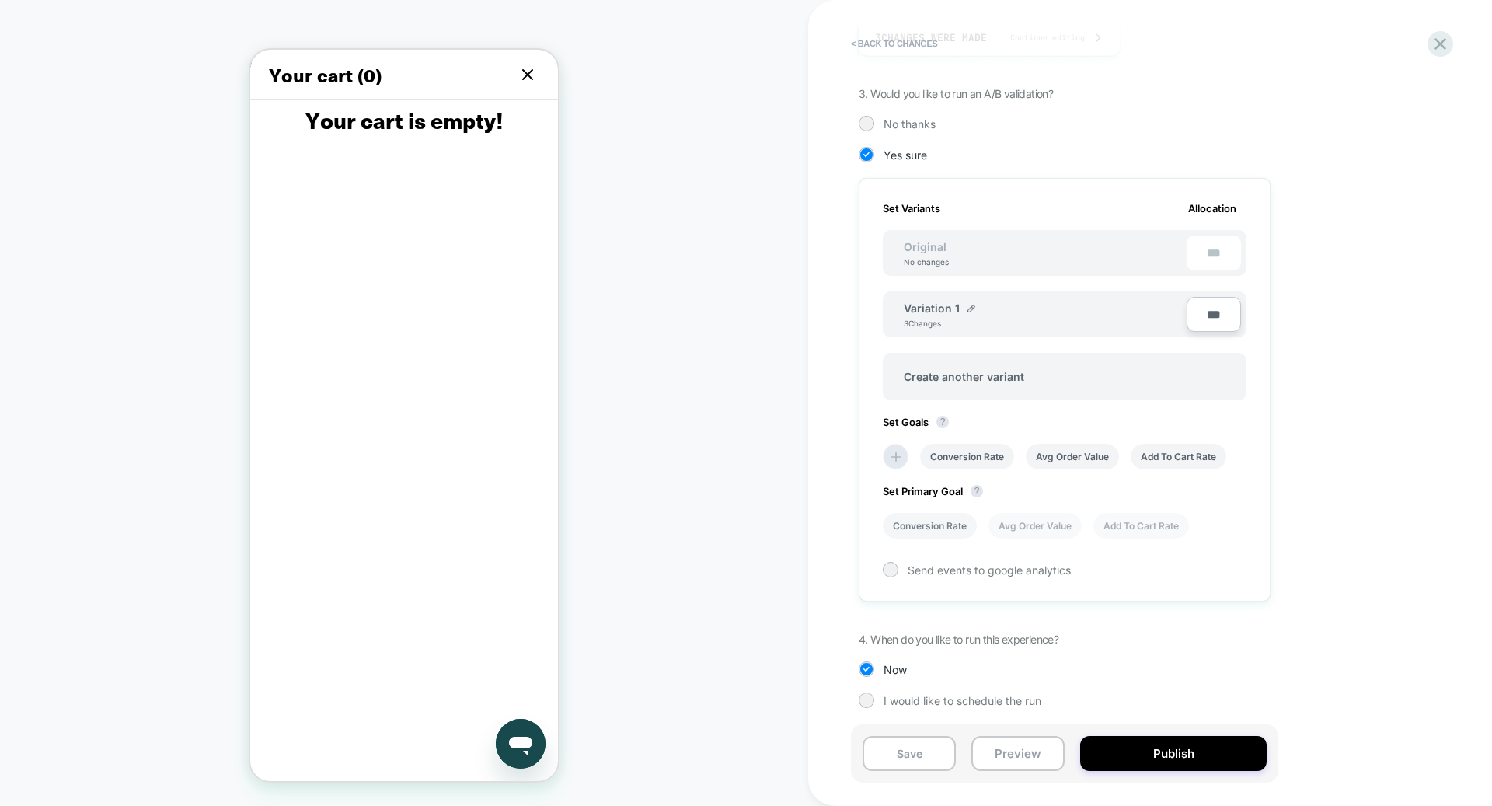
click at [963, 522] on li "Conversion Rate" at bounding box center [930, 526] width 94 height 26
click at [1172, 760] on button "Publish" at bounding box center [1173, 753] width 186 height 35
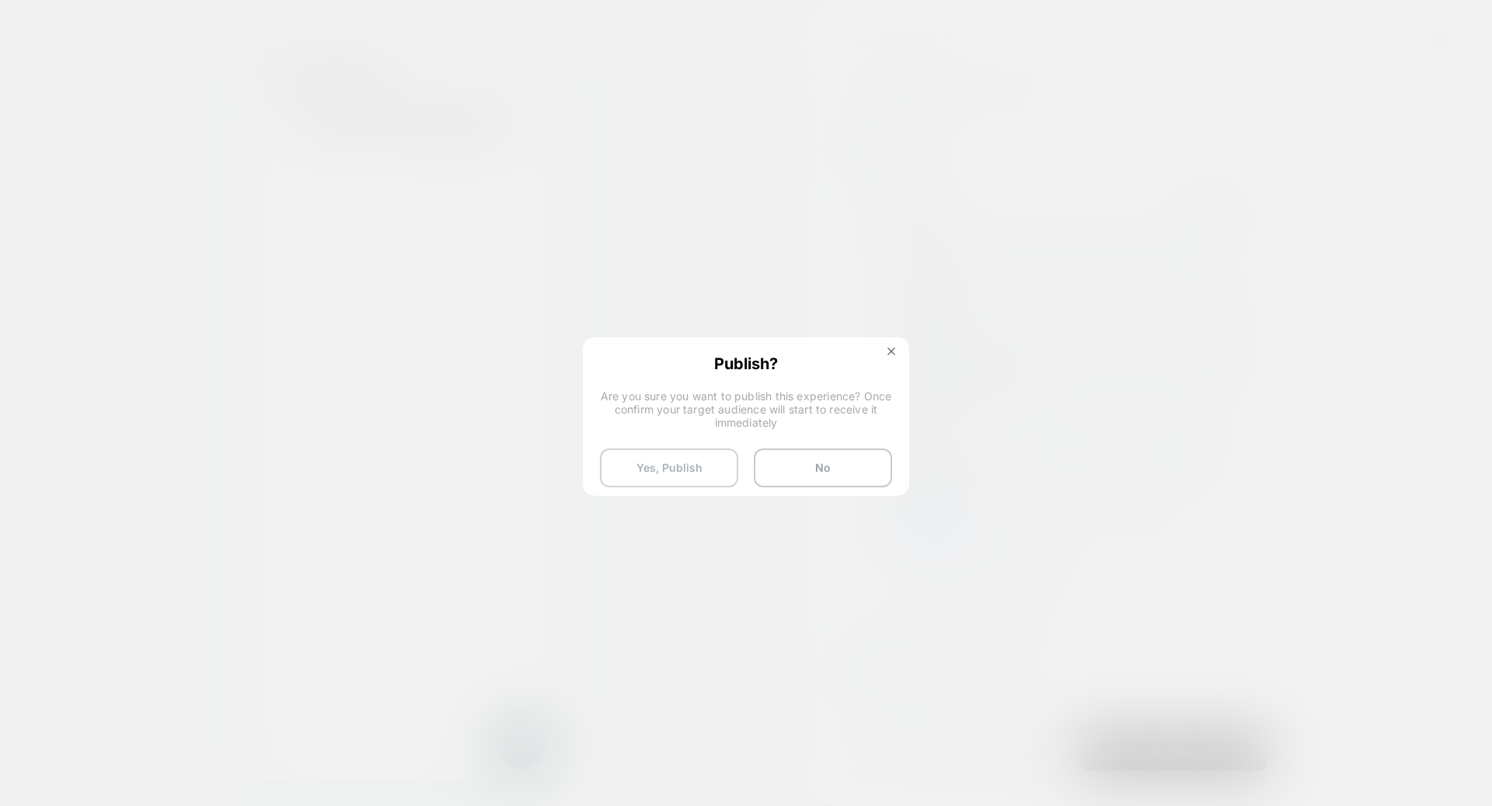
click at [660, 454] on button "Yes, Publish" at bounding box center [669, 467] width 138 height 39
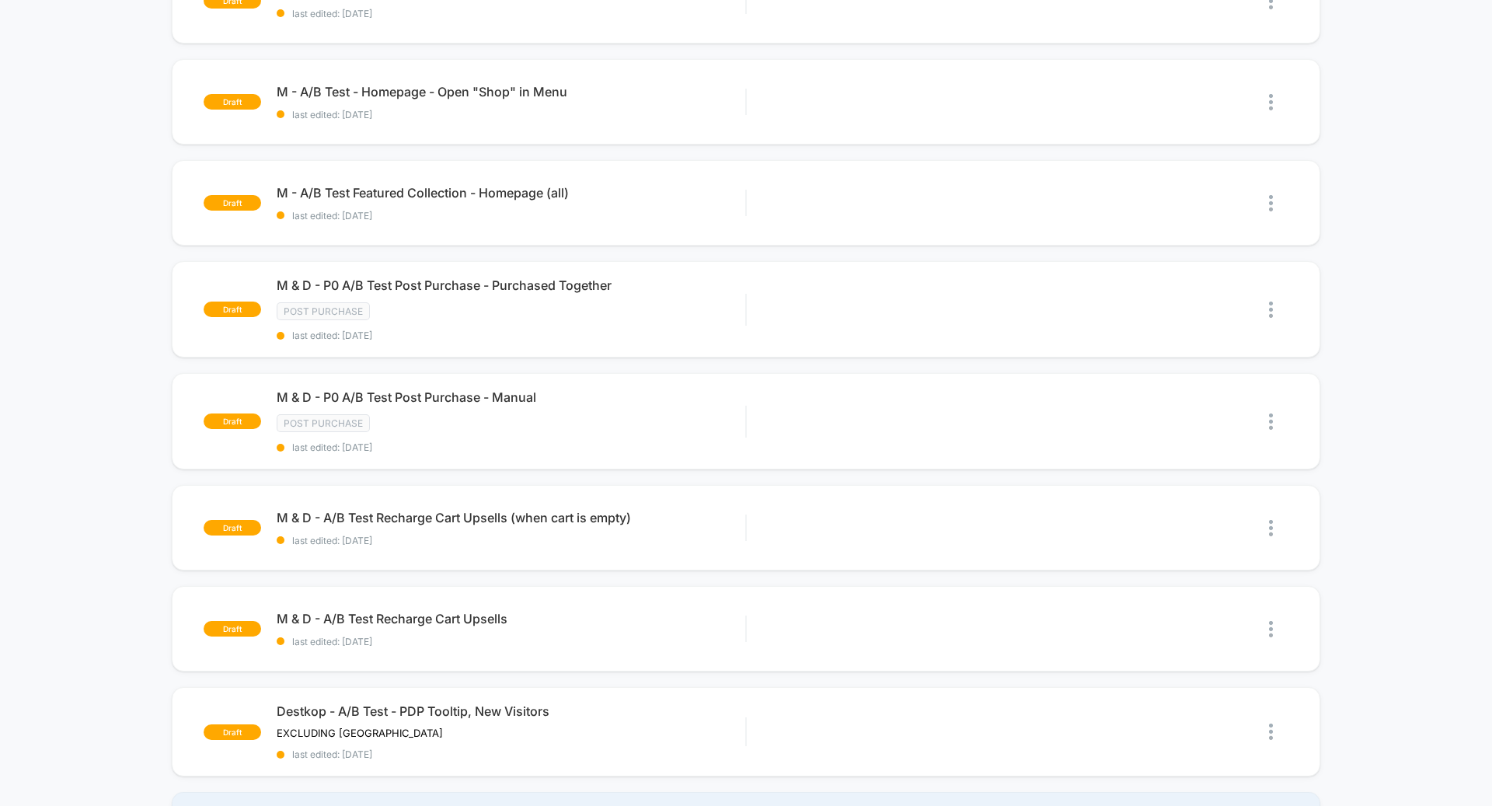
scroll to position [615, 0]
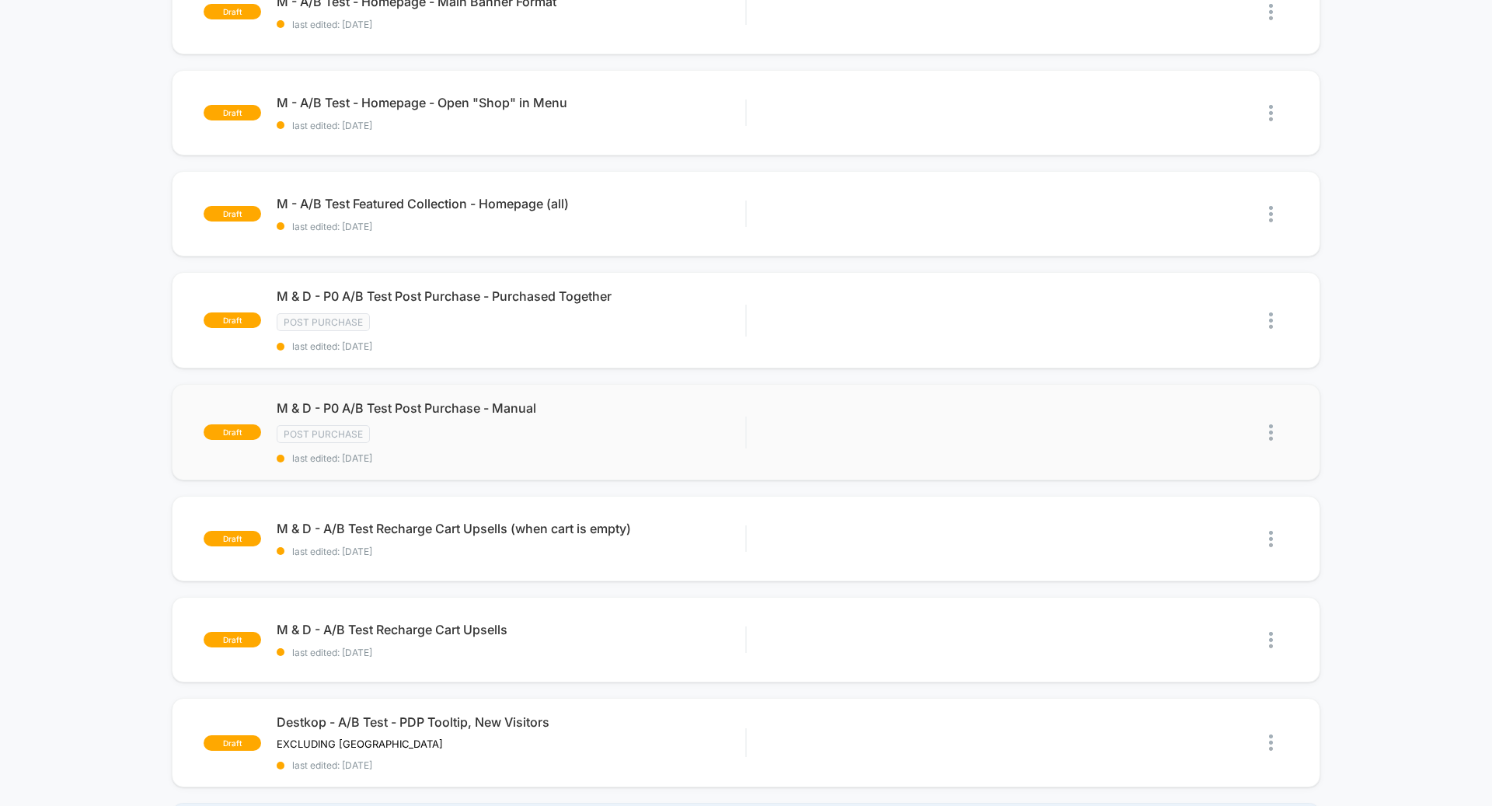
click at [1271, 424] on img at bounding box center [1271, 432] width 4 height 16
click at [1172, 475] on div "Delete" at bounding box center [1192, 478] width 140 height 35
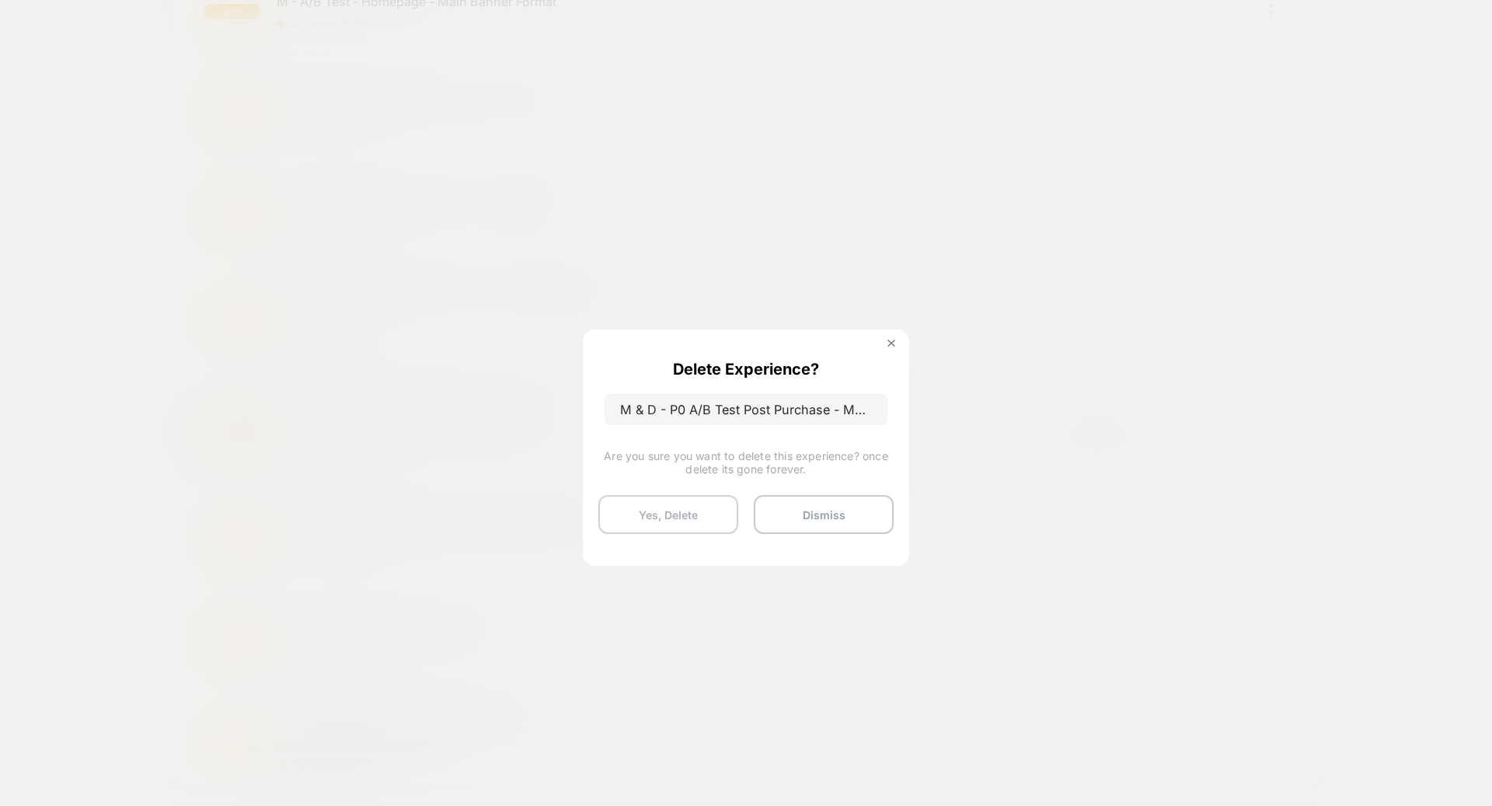
click at [675, 514] on button "Yes, Delete" at bounding box center [668, 514] width 140 height 39
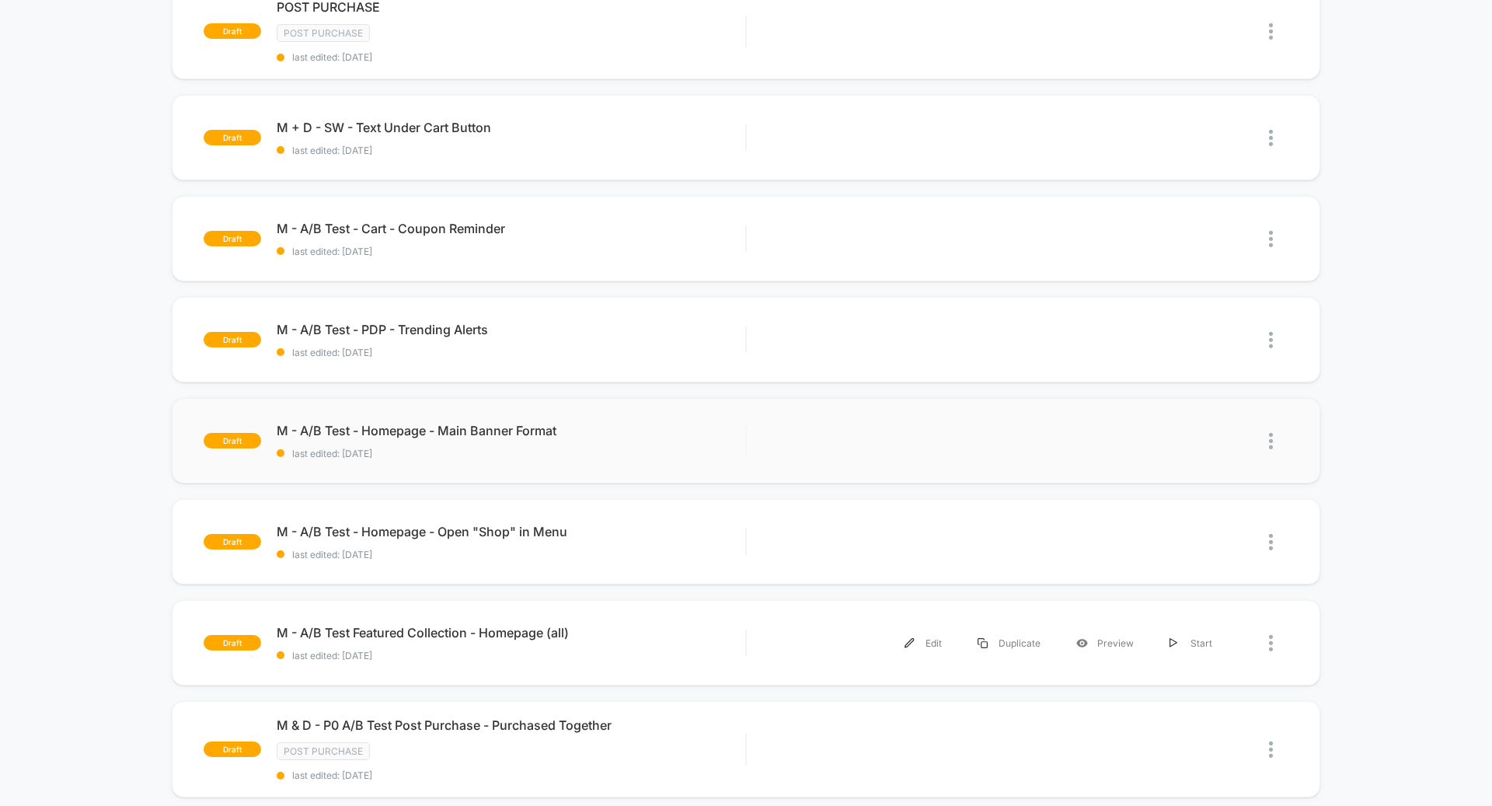
scroll to position [249, 0]
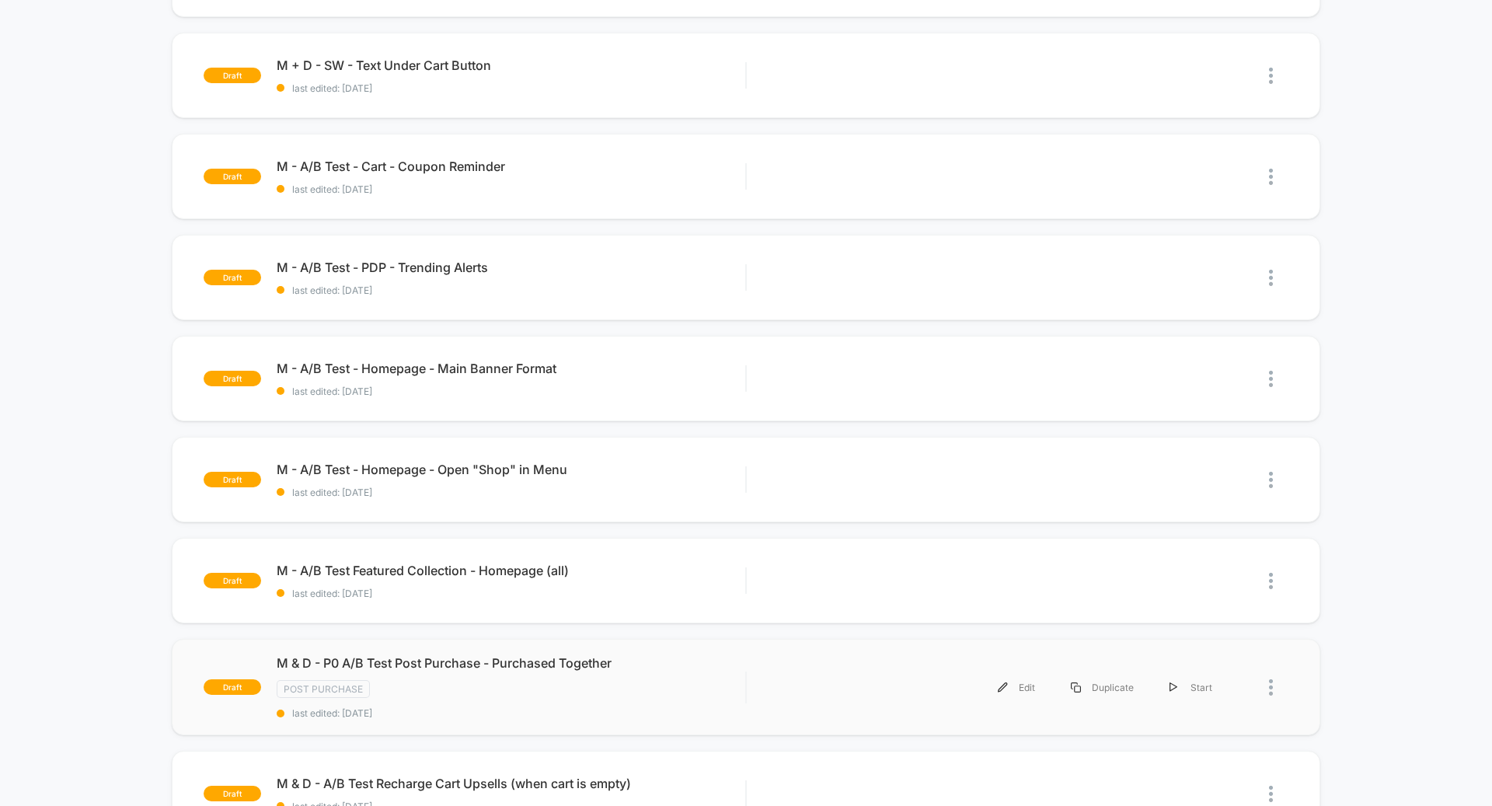
click at [1266, 680] on div at bounding box center [1259, 687] width 58 height 35
